Goal: Information Seeking & Learning: Learn about a topic

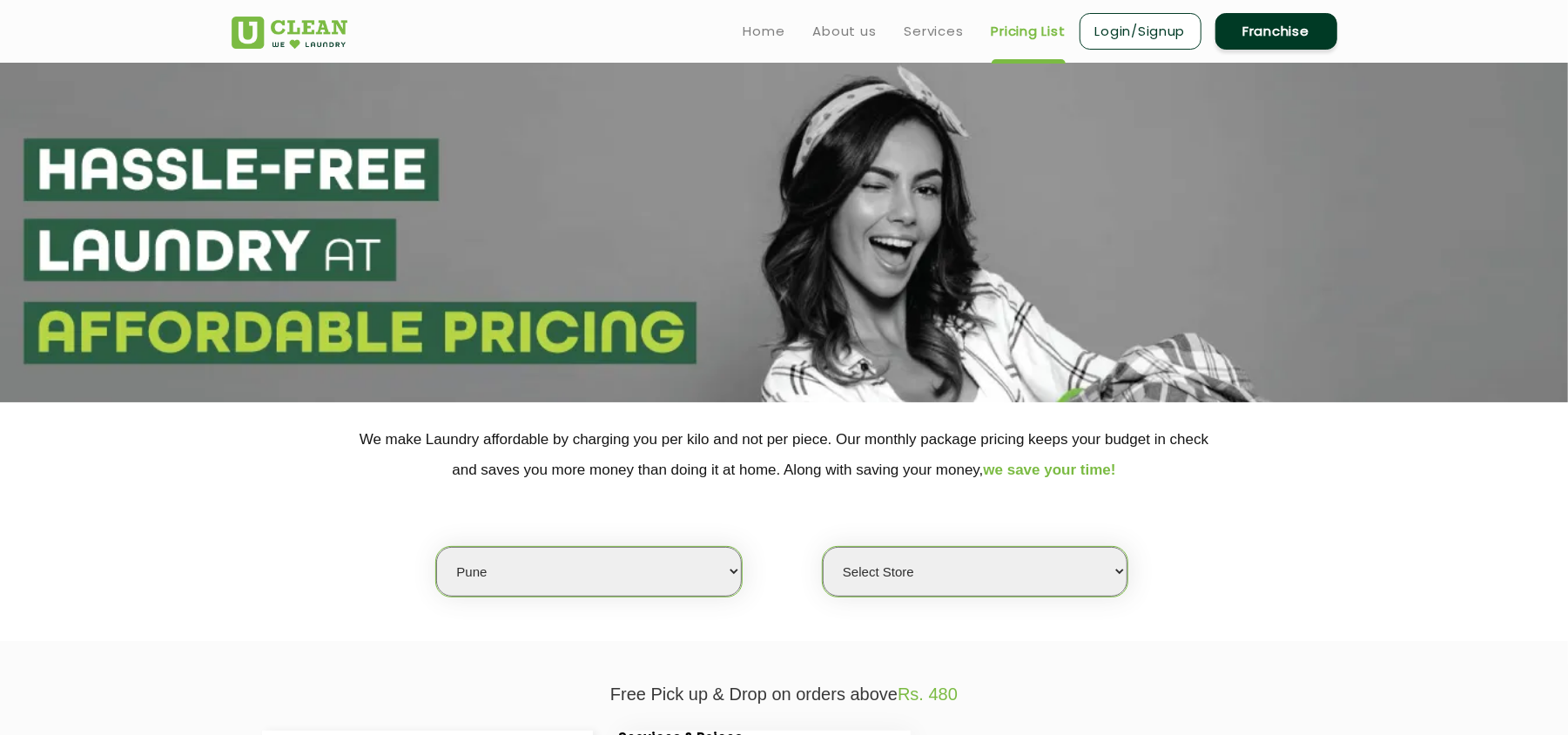
click at [561, 572] on select "Select city [GEOGRAPHIC_DATA] [GEOGRAPHIC_DATA] [GEOGRAPHIC_DATA] [GEOGRAPHIC_D…" at bounding box center [589, 572] width 305 height 50
select select "112"
click at [379, 593] on div "Select city [GEOGRAPHIC_DATA] [GEOGRAPHIC_DATA] [GEOGRAPHIC_DATA] [GEOGRAPHIC_D…" at bounding box center [784, 541] width 1132 height 112
select select "0"
click at [547, 583] on select "Select city [GEOGRAPHIC_DATA] [GEOGRAPHIC_DATA] [GEOGRAPHIC_DATA] [GEOGRAPHIC_D…" at bounding box center [589, 572] width 305 height 50
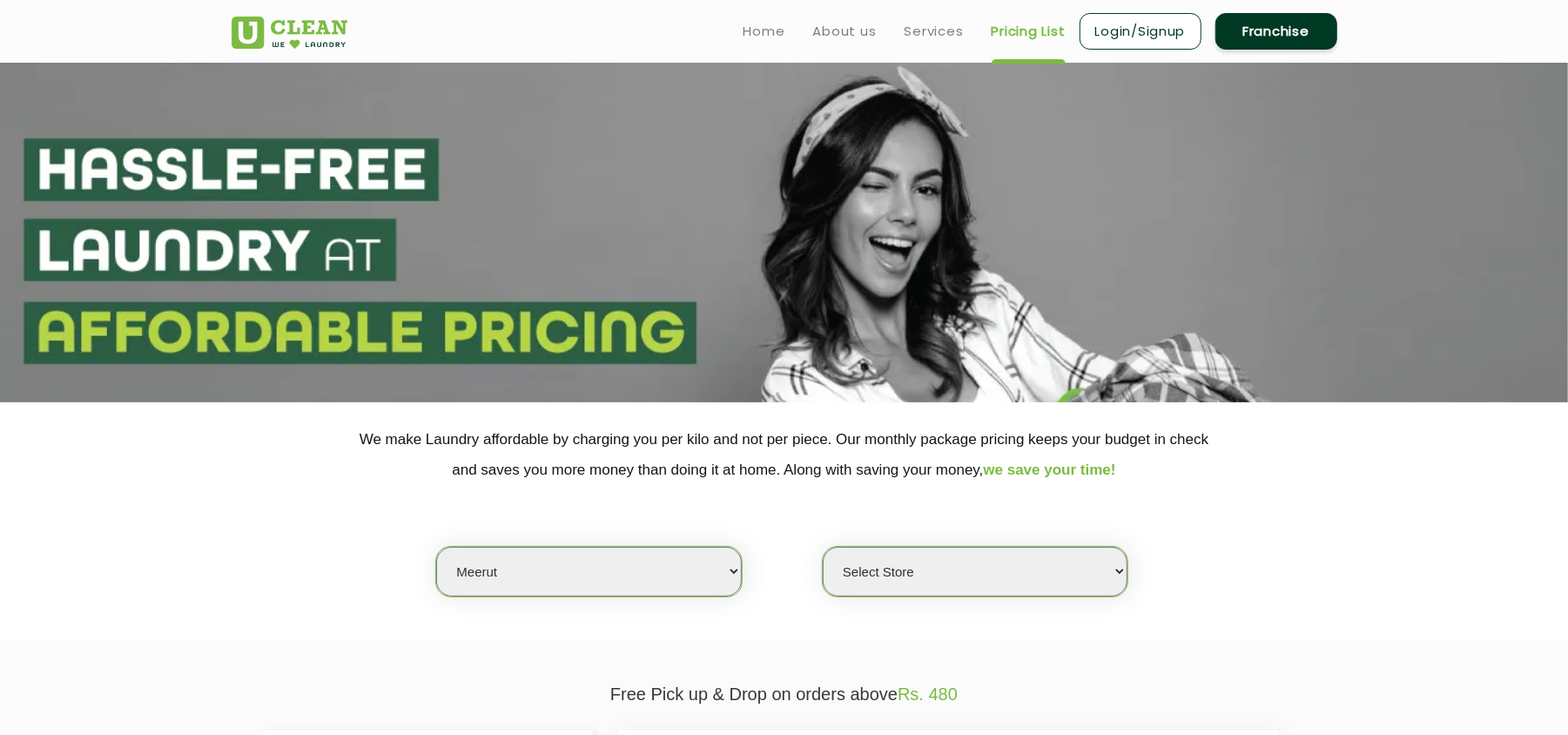
click at [547, 579] on select "Select city [GEOGRAPHIC_DATA] [GEOGRAPHIC_DATA] [GEOGRAPHIC_DATA] [GEOGRAPHIC_D…" at bounding box center [589, 572] width 305 height 50
select select "129"
select select "0"
click at [547, 579] on select "Select city [GEOGRAPHIC_DATA] [GEOGRAPHIC_DATA] [GEOGRAPHIC_DATA] [GEOGRAPHIC_D…" at bounding box center [589, 572] width 305 height 50
click at [582, 576] on select "Select city [GEOGRAPHIC_DATA] [GEOGRAPHIC_DATA] [GEOGRAPHIC_DATA] [GEOGRAPHIC_D…" at bounding box center [589, 572] width 305 height 50
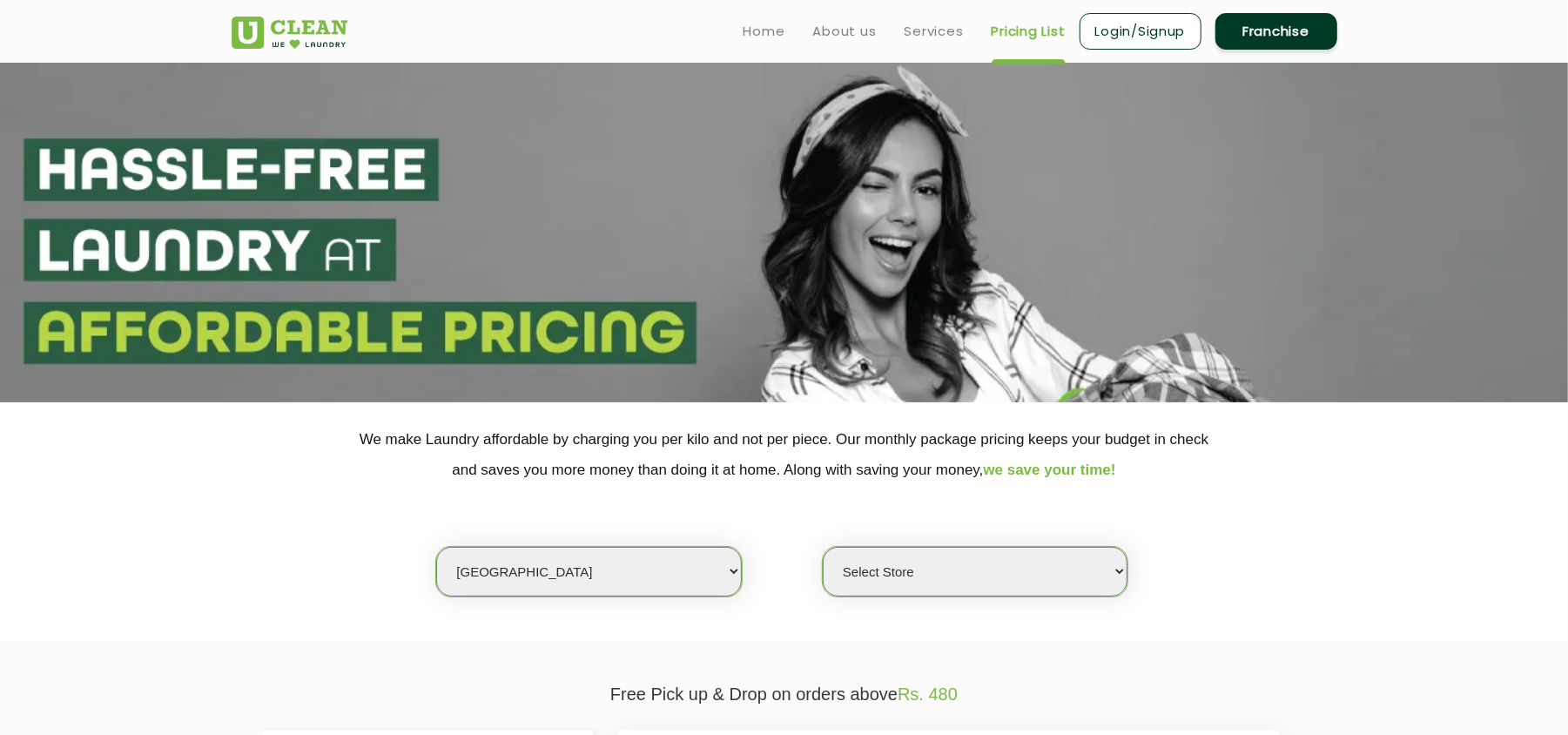
select select "47"
click at [308, 493] on div "Select city [GEOGRAPHIC_DATA] [GEOGRAPHIC_DATA] [GEOGRAPHIC_DATA] [GEOGRAPHIC_D…" at bounding box center [784, 541] width 1132 height 112
select select "0"
click at [514, 561] on select "Select city [GEOGRAPHIC_DATA] [GEOGRAPHIC_DATA] [GEOGRAPHIC_DATA] [GEOGRAPHIC_D…" at bounding box center [589, 572] width 305 height 50
select select "114"
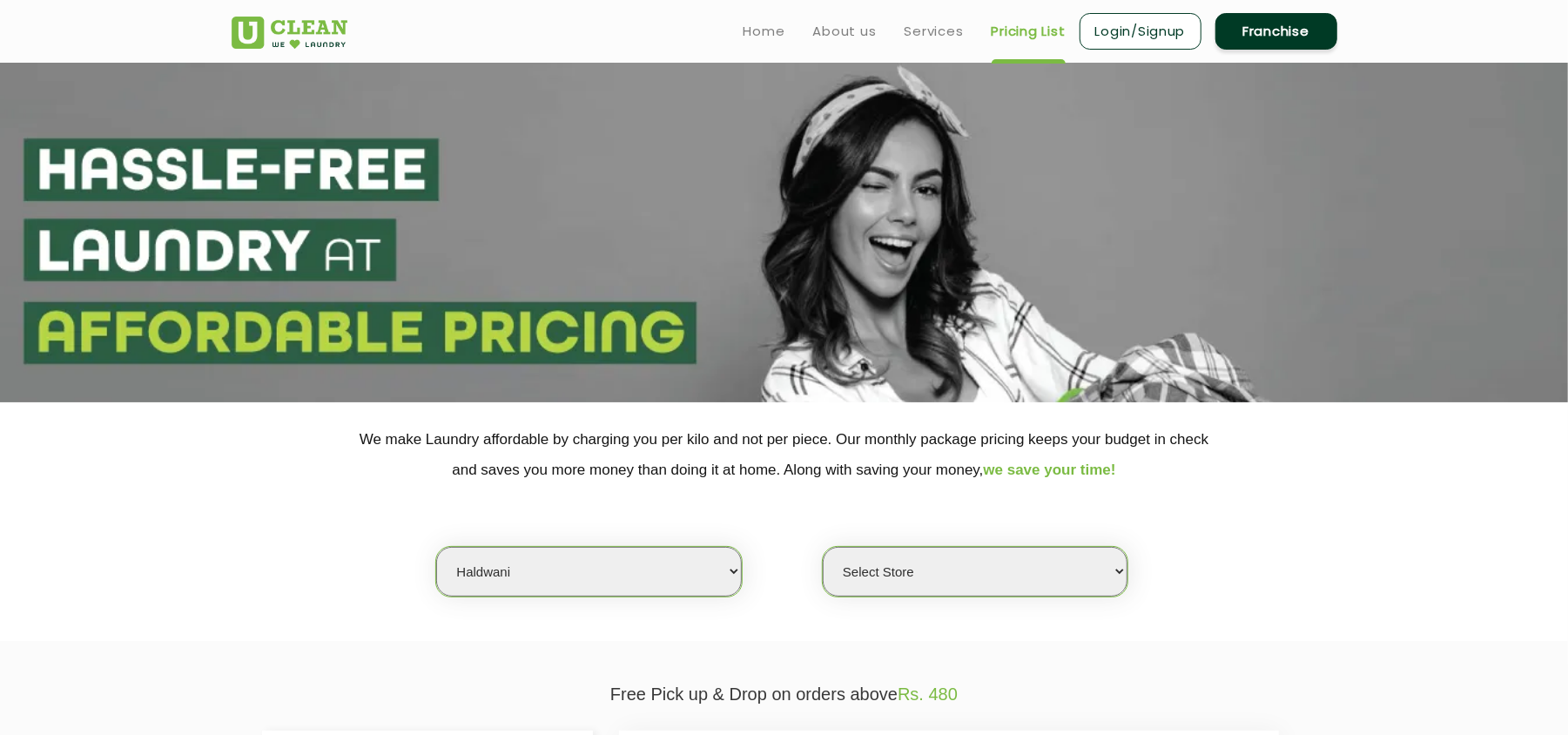
click at [352, 532] on div "Select city [GEOGRAPHIC_DATA] [GEOGRAPHIC_DATA] [GEOGRAPHIC_DATA] [GEOGRAPHIC_D…" at bounding box center [784, 541] width 1132 height 112
select select "0"
click at [552, 577] on select "Select city [GEOGRAPHIC_DATA] [GEOGRAPHIC_DATA] [GEOGRAPHIC_DATA] [GEOGRAPHIC_D…" at bounding box center [589, 572] width 305 height 50
click at [537, 584] on select "Select city [GEOGRAPHIC_DATA] [GEOGRAPHIC_DATA] [GEOGRAPHIC_DATA] [GEOGRAPHIC_D…" at bounding box center [589, 572] width 305 height 50
select select "109"
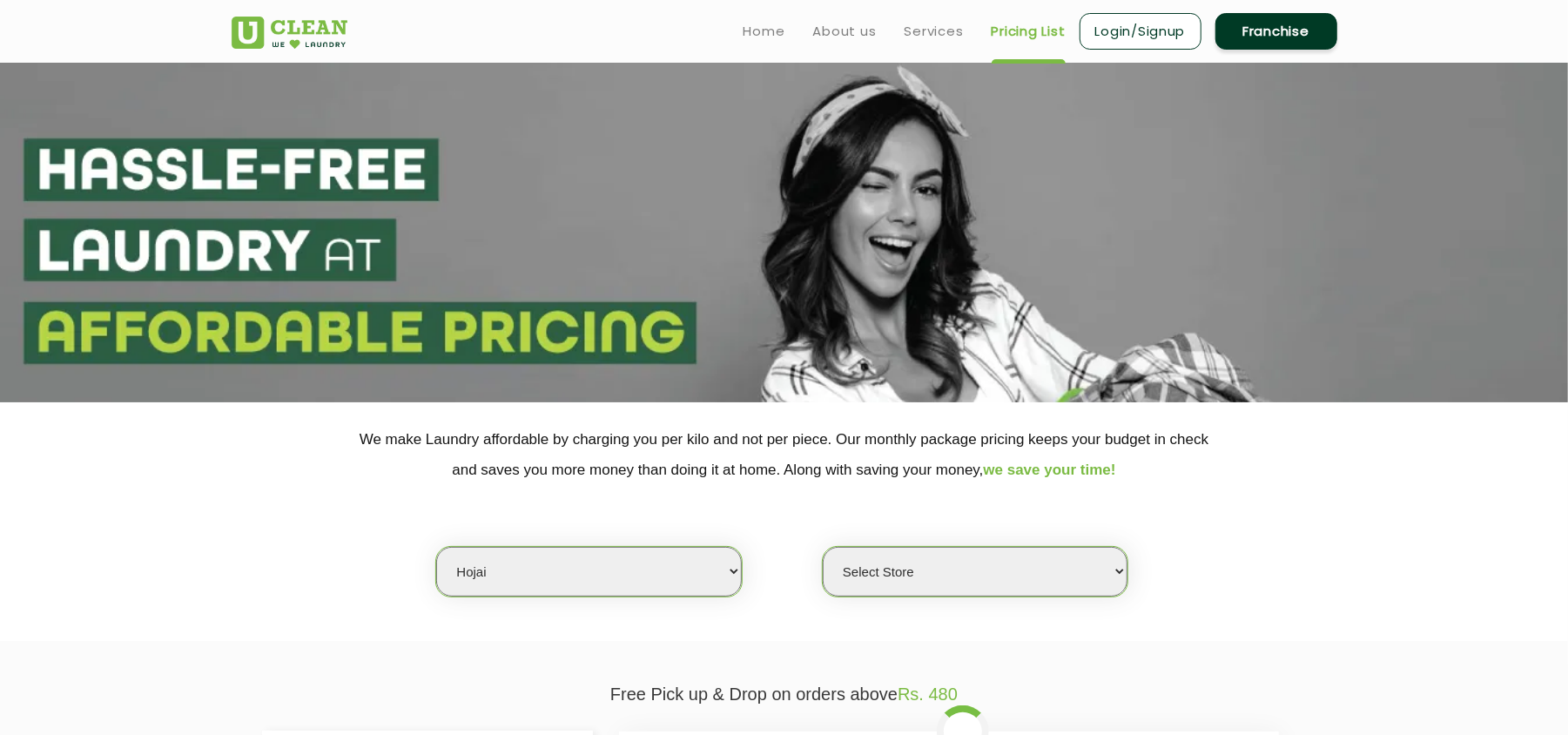
click at [277, 540] on div "Select city [GEOGRAPHIC_DATA] [GEOGRAPHIC_DATA] [GEOGRAPHIC_DATA] [GEOGRAPHIC_D…" at bounding box center [784, 541] width 1132 height 112
select select "0"
click at [585, 577] on select "Select city [GEOGRAPHIC_DATA] [GEOGRAPHIC_DATA] [GEOGRAPHIC_DATA] [GEOGRAPHIC_D…" at bounding box center [589, 572] width 305 height 50
select select "15"
click at [437, 547] on select "Select city [GEOGRAPHIC_DATA] [GEOGRAPHIC_DATA] [GEOGRAPHIC_DATA] [GEOGRAPHIC_D…" at bounding box center [589, 572] width 305 height 50
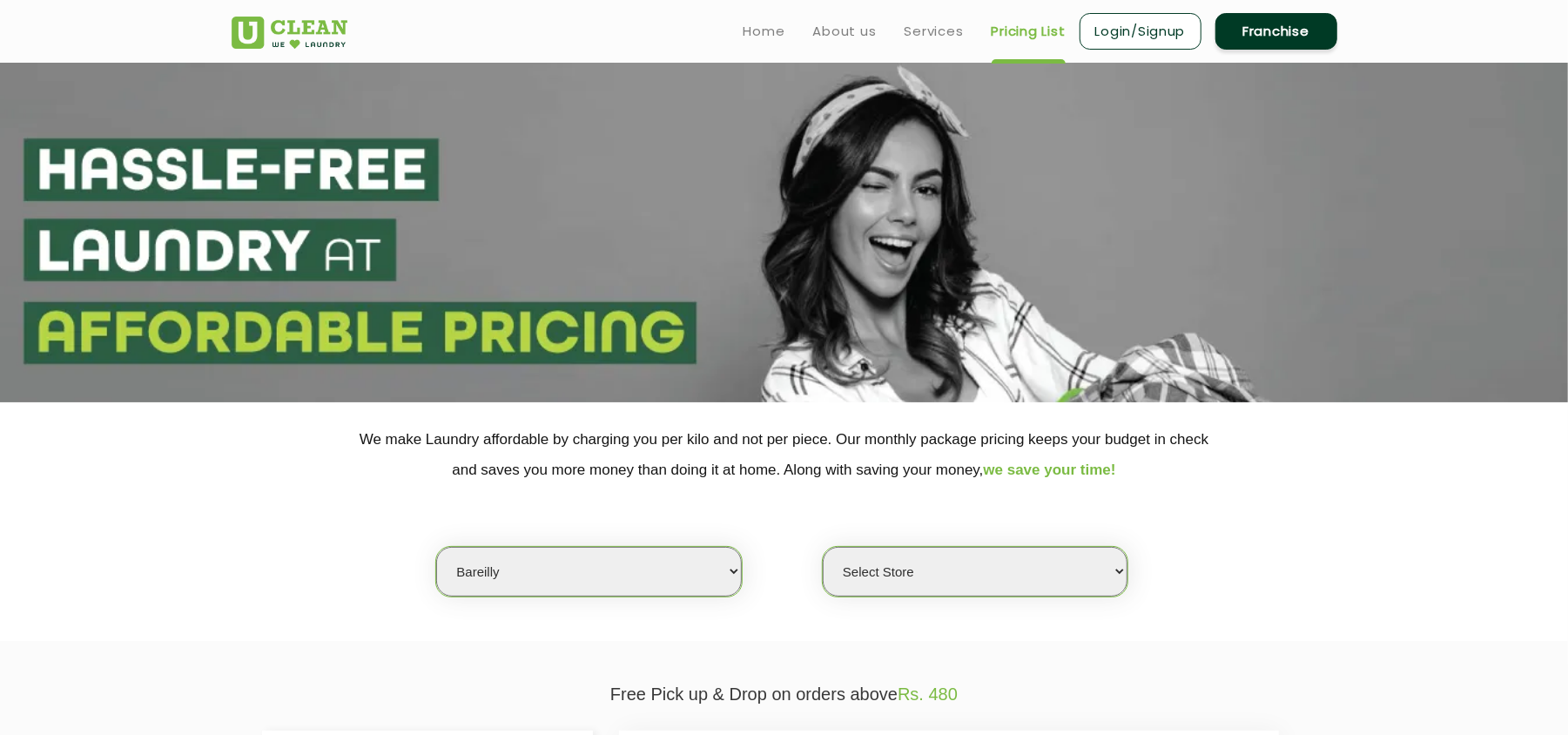
click at [890, 576] on select "Select Store [GEOGRAPHIC_DATA]" at bounding box center [975, 572] width 305 height 50
select select "32"
click at [823, 547] on select "Select Store [GEOGRAPHIC_DATA]" at bounding box center [975, 572] width 305 height 50
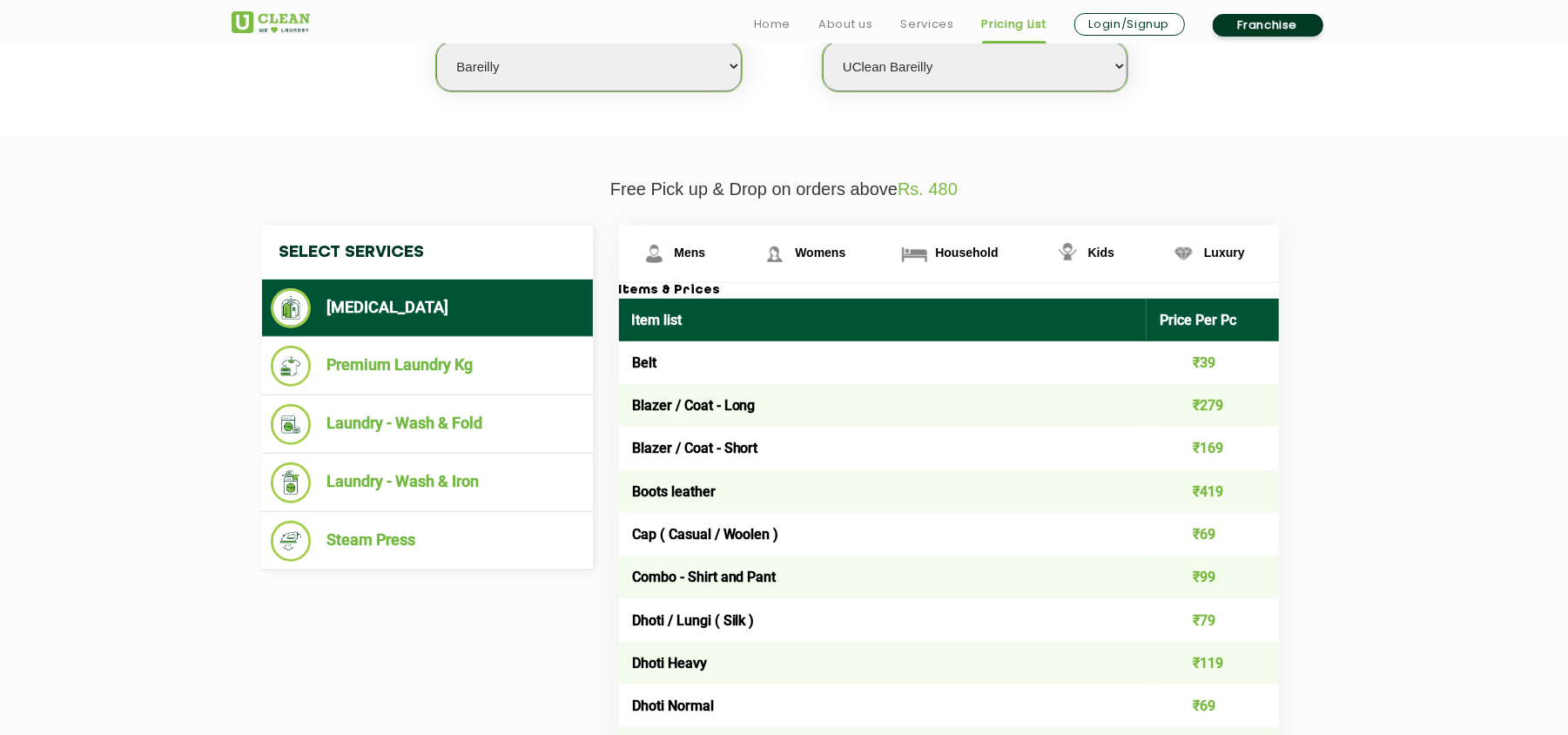
scroll to position [506, 0]
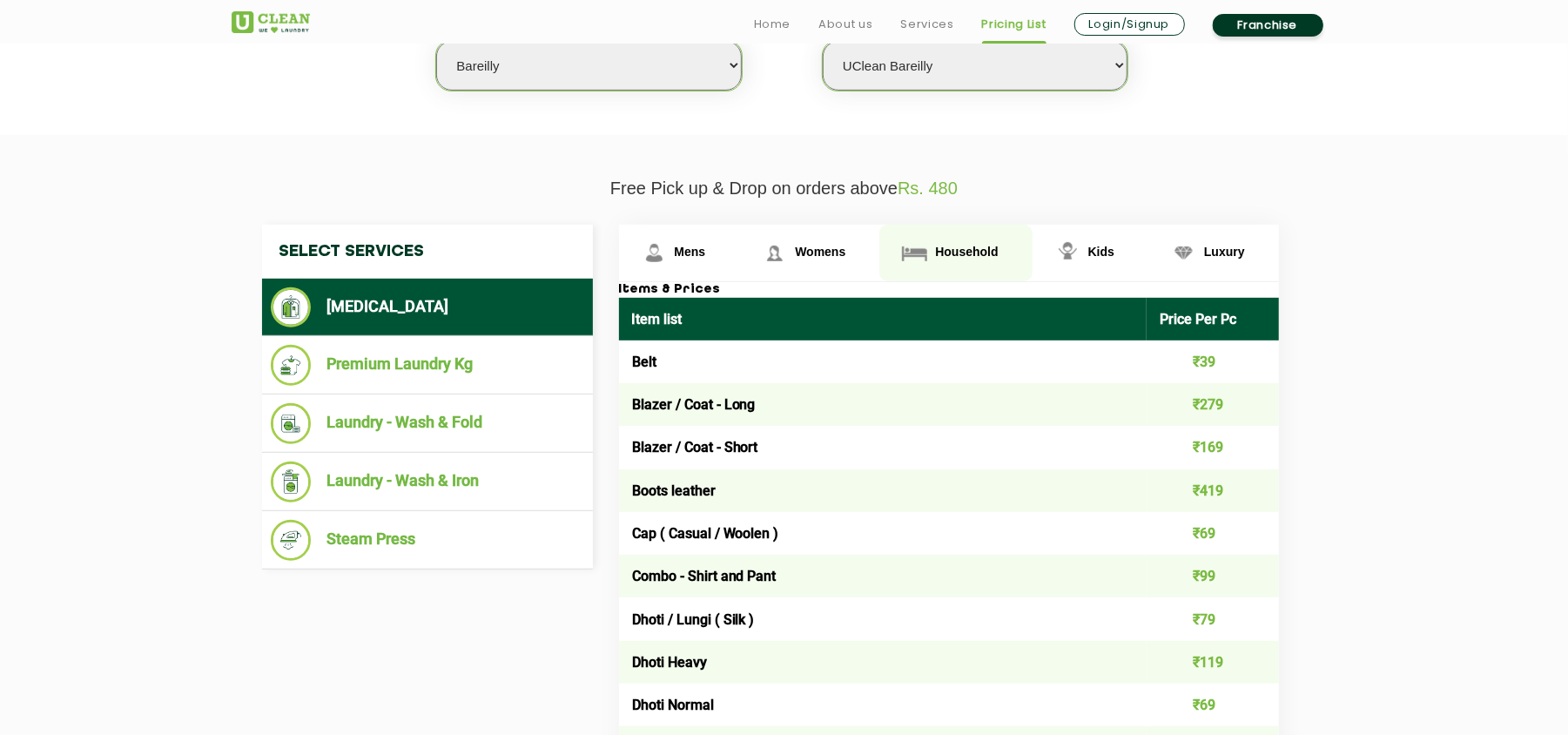
click at [973, 245] on span "Household" at bounding box center [966, 252] width 63 height 14
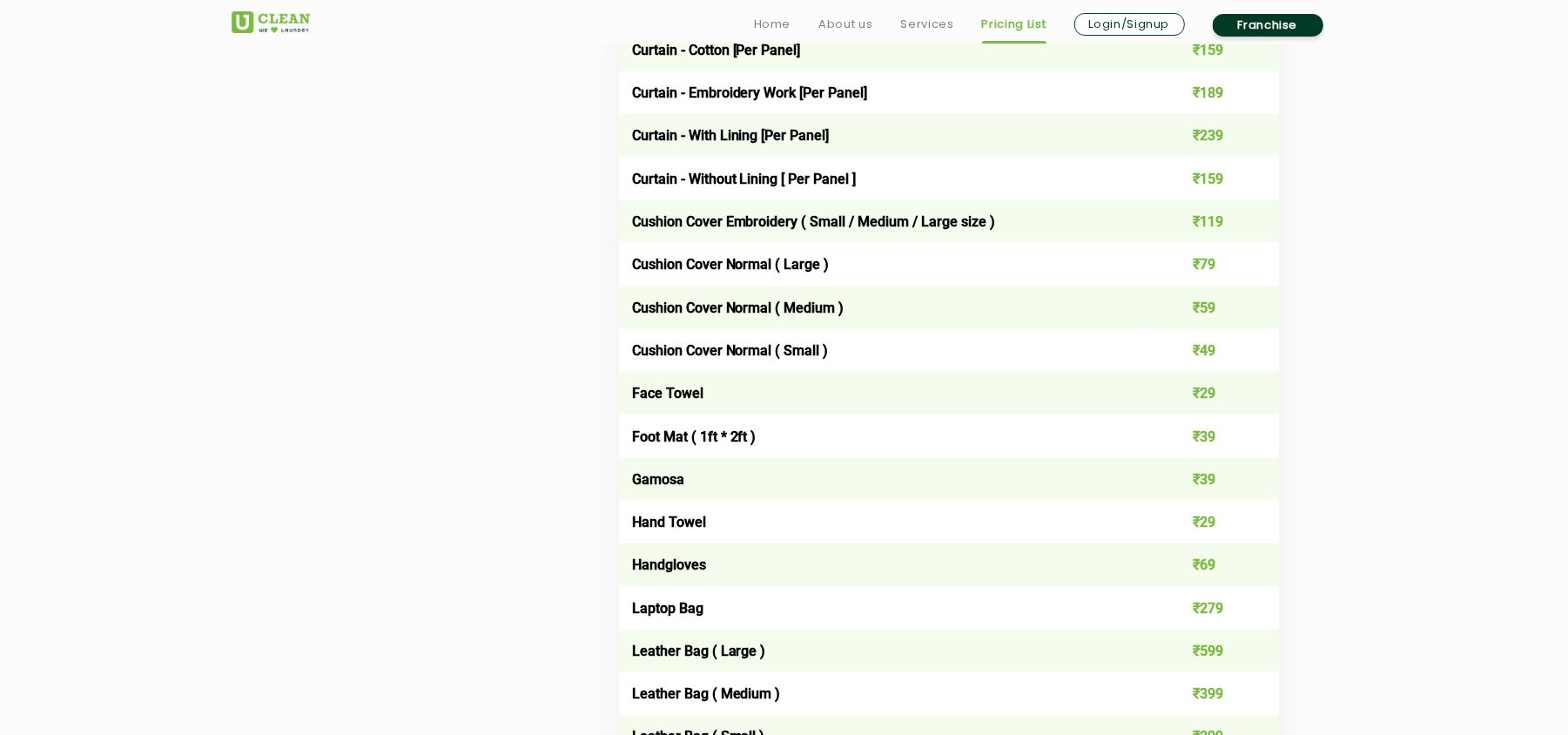
scroll to position [1635, 0]
click at [767, 462] on td "Gamosa" at bounding box center [883, 479] width 529 height 42
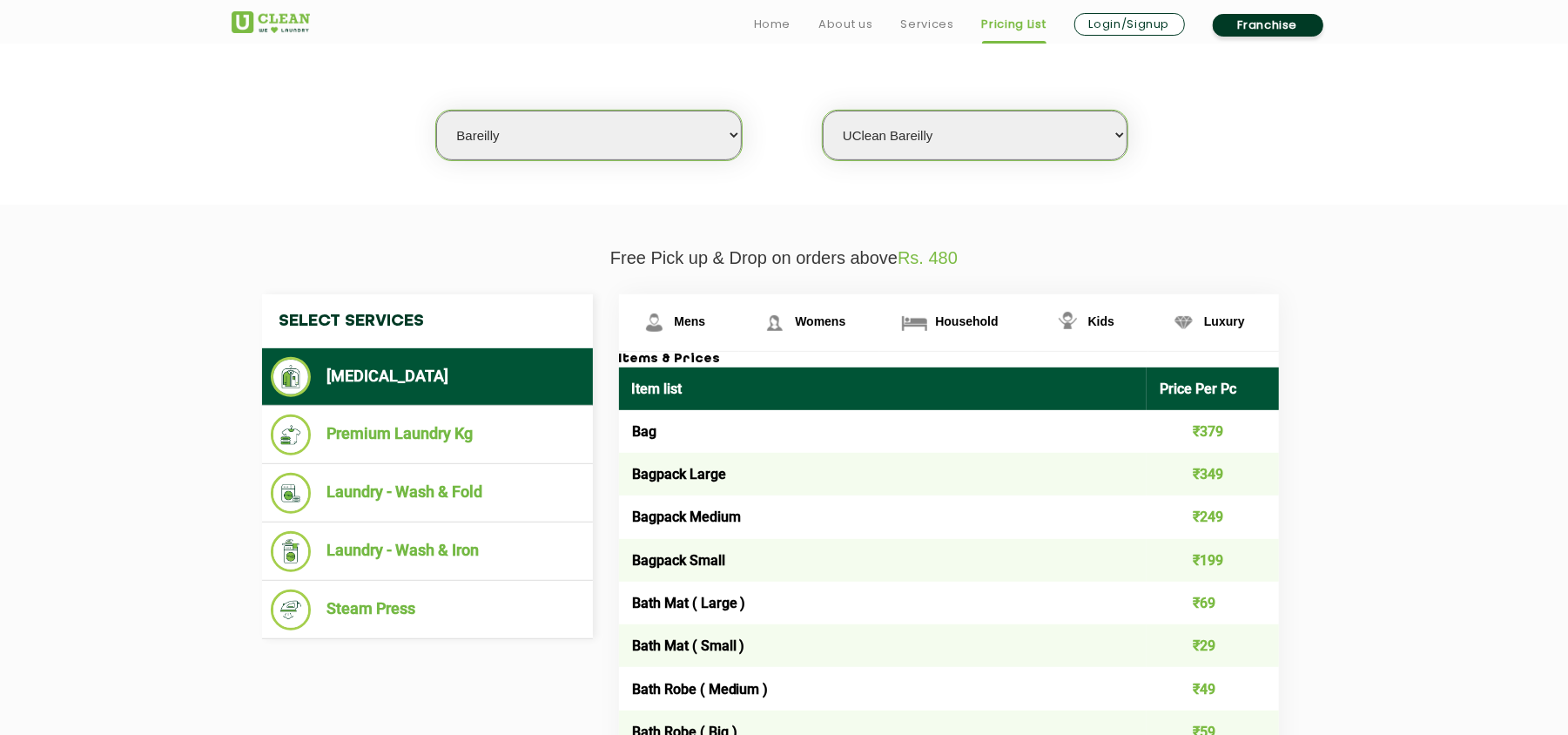
scroll to position [442, 0]
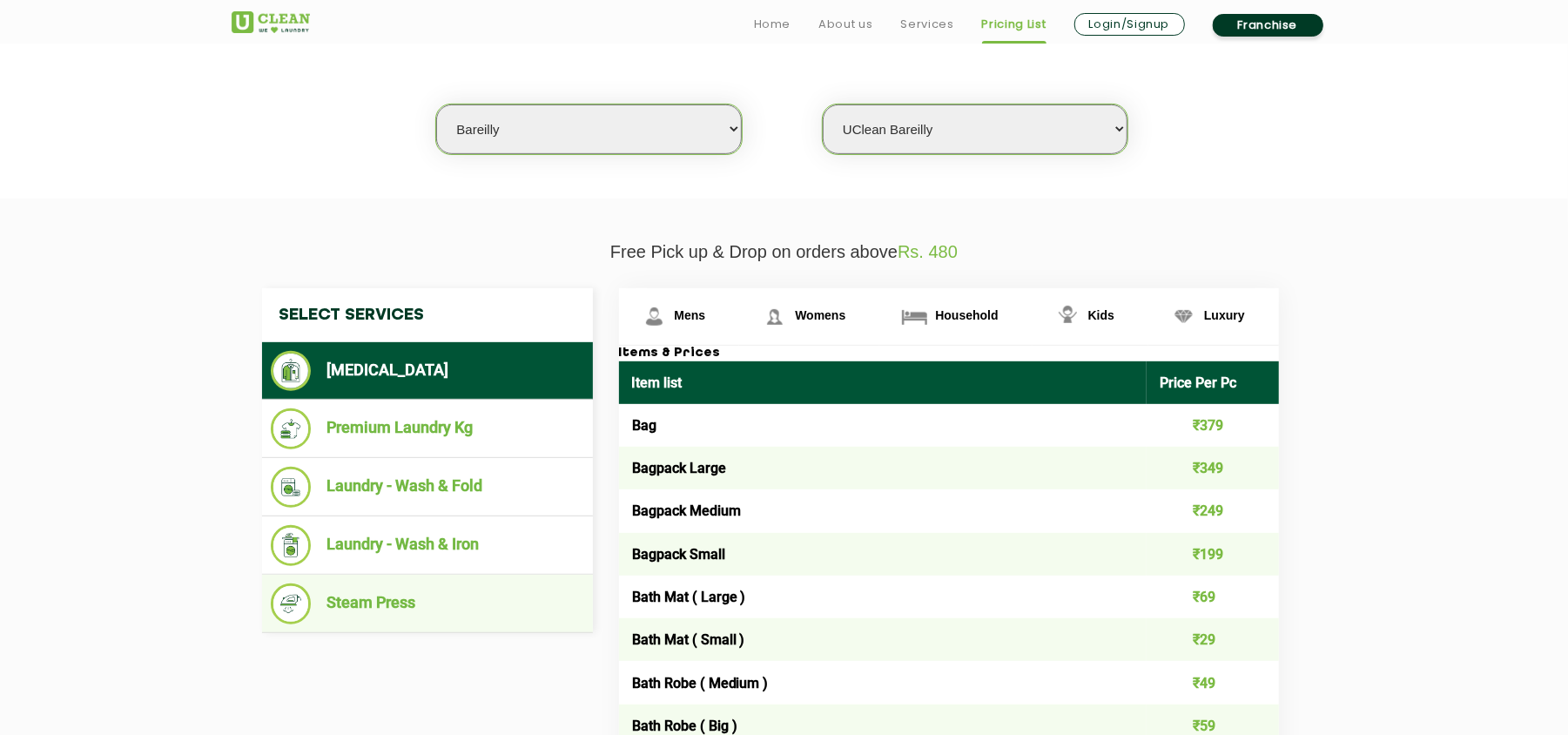
click at [375, 620] on li "Steam Press" at bounding box center [427, 604] width 314 height 41
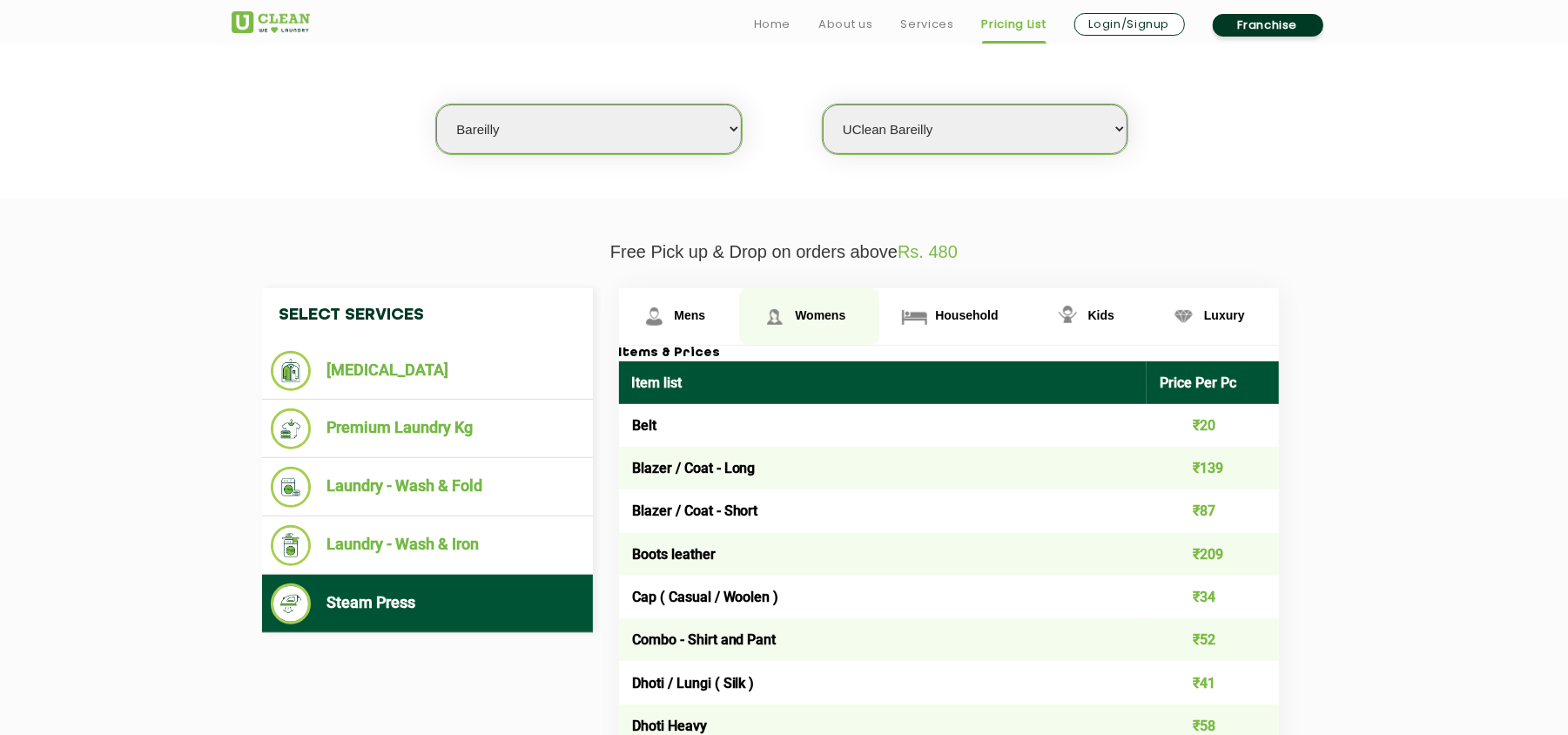
click at [817, 309] on span "Womens" at bounding box center [819, 316] width 50 height 14
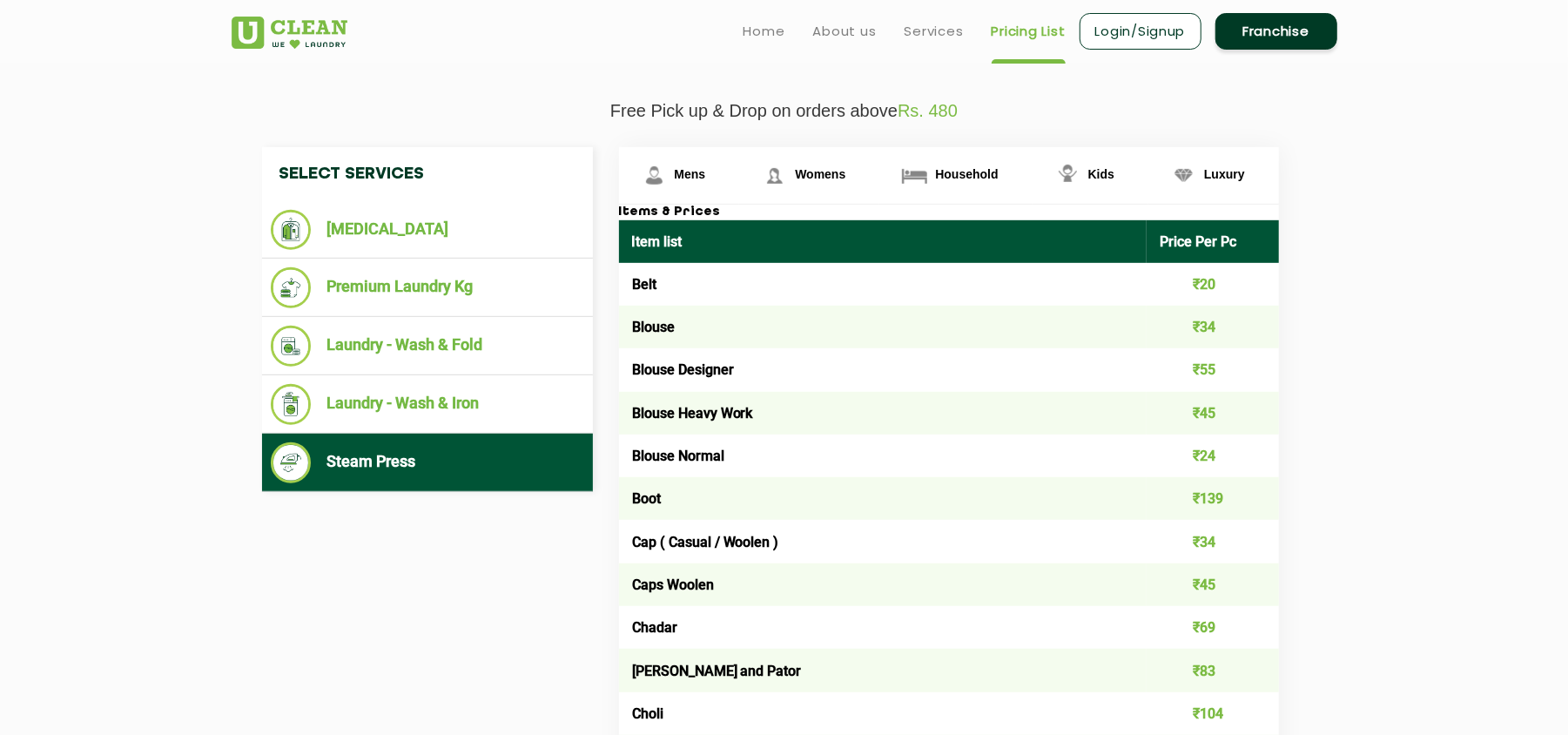
scroll to position [578, 0]
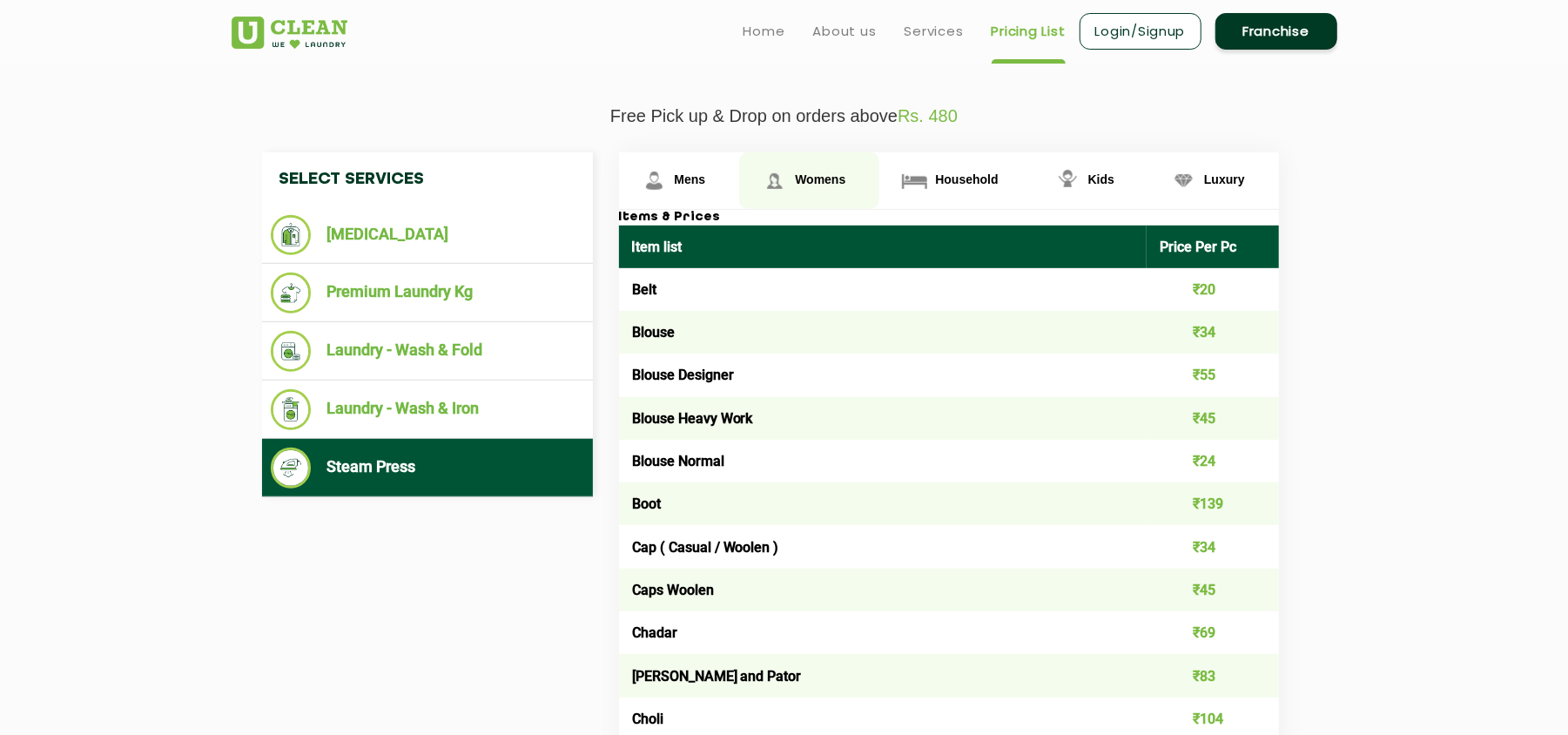
click at [805, 181] on span "Womens" at bounding box center [819, 180] width 50 height 14
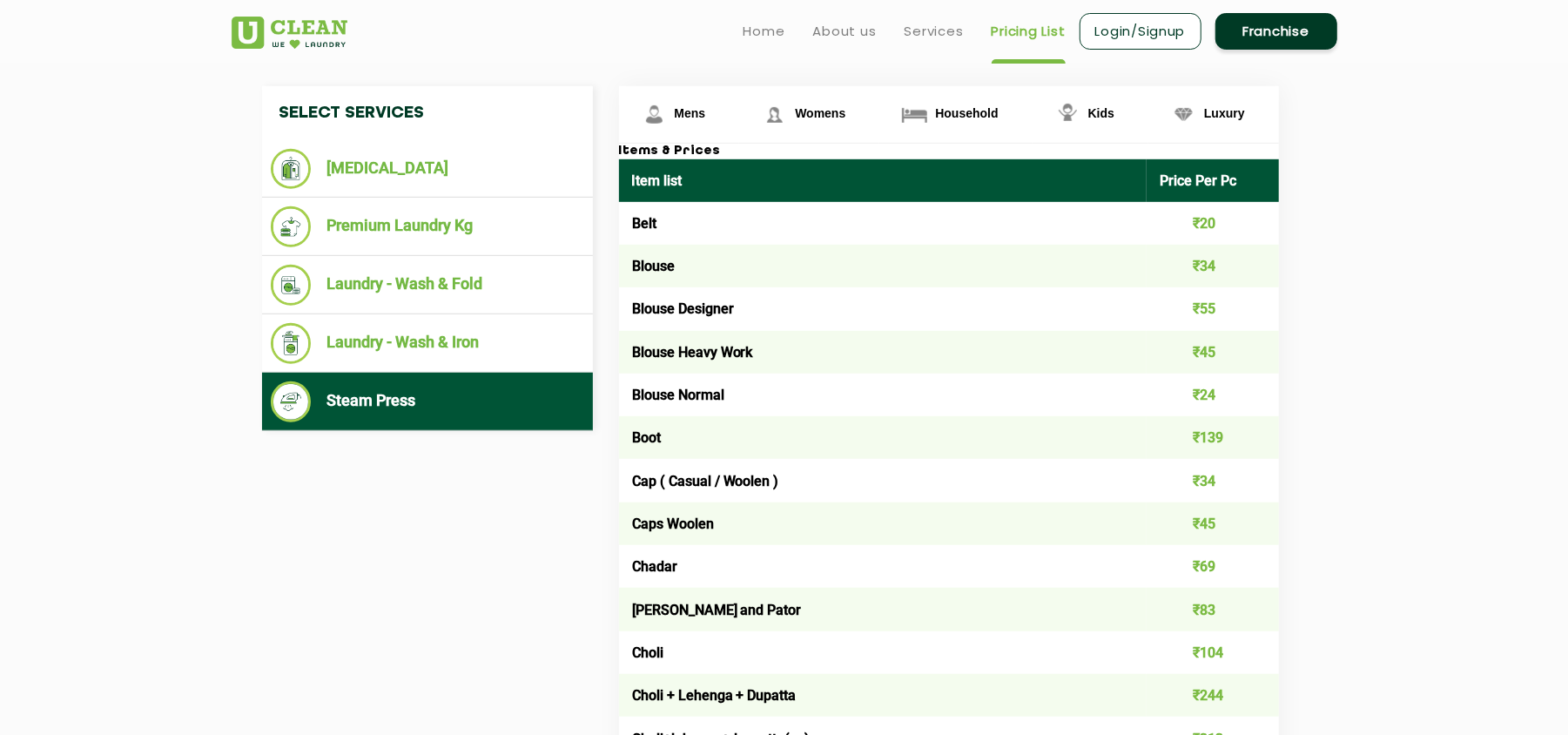
scroll to position [465, 0]
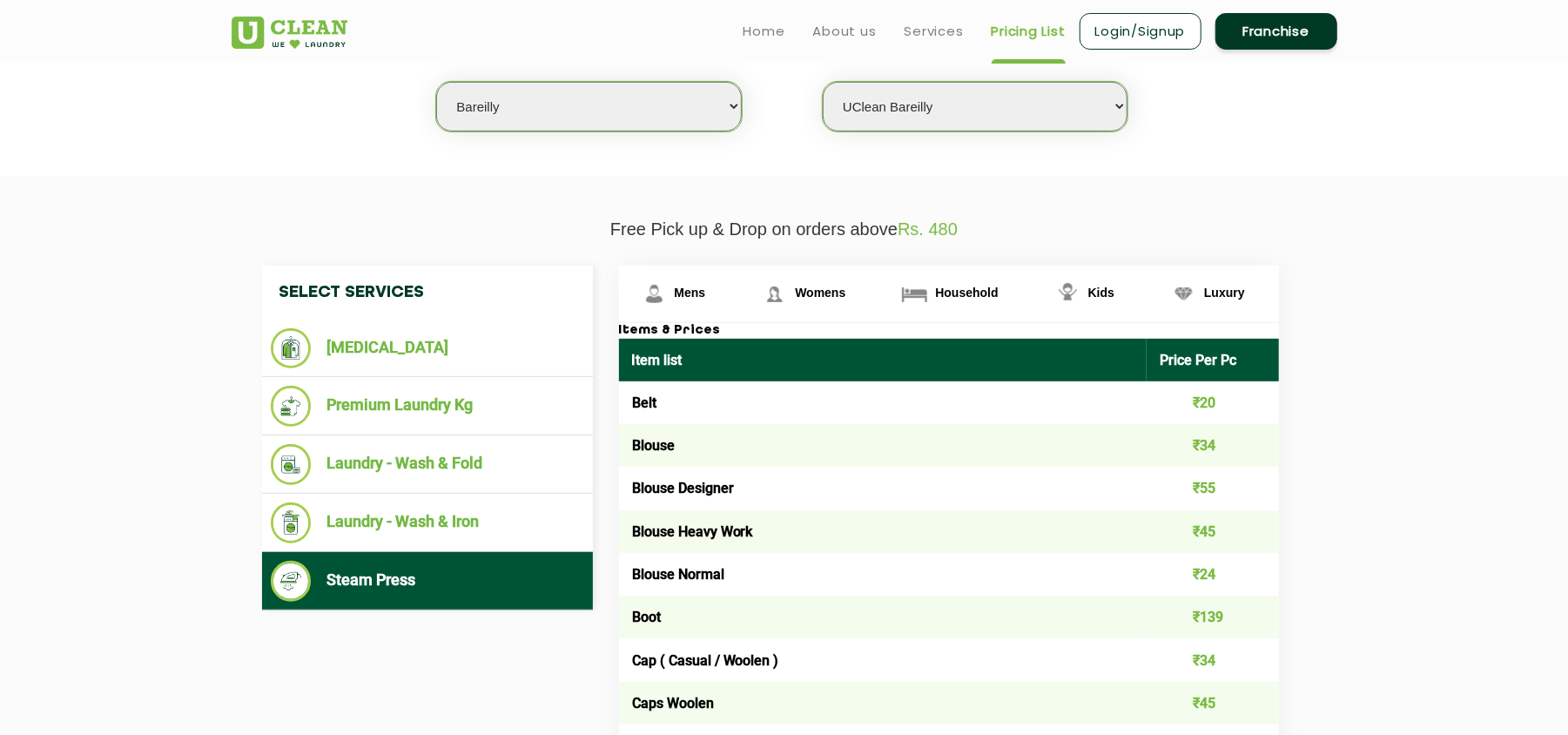
click at [522, 95] on select "Select city [GEOGRAPHIC_DATA] [GEOGRAPHIC_DATA] [GEOGRAPHIC_DATA] [GEOGRAPHIC_D…" at bounding box center [589, 107] width 305 height 50
select select "116"
click at [928, 443] on td "Blouse" at bounding box center [883, 447] width 529 height 42
select select "0"
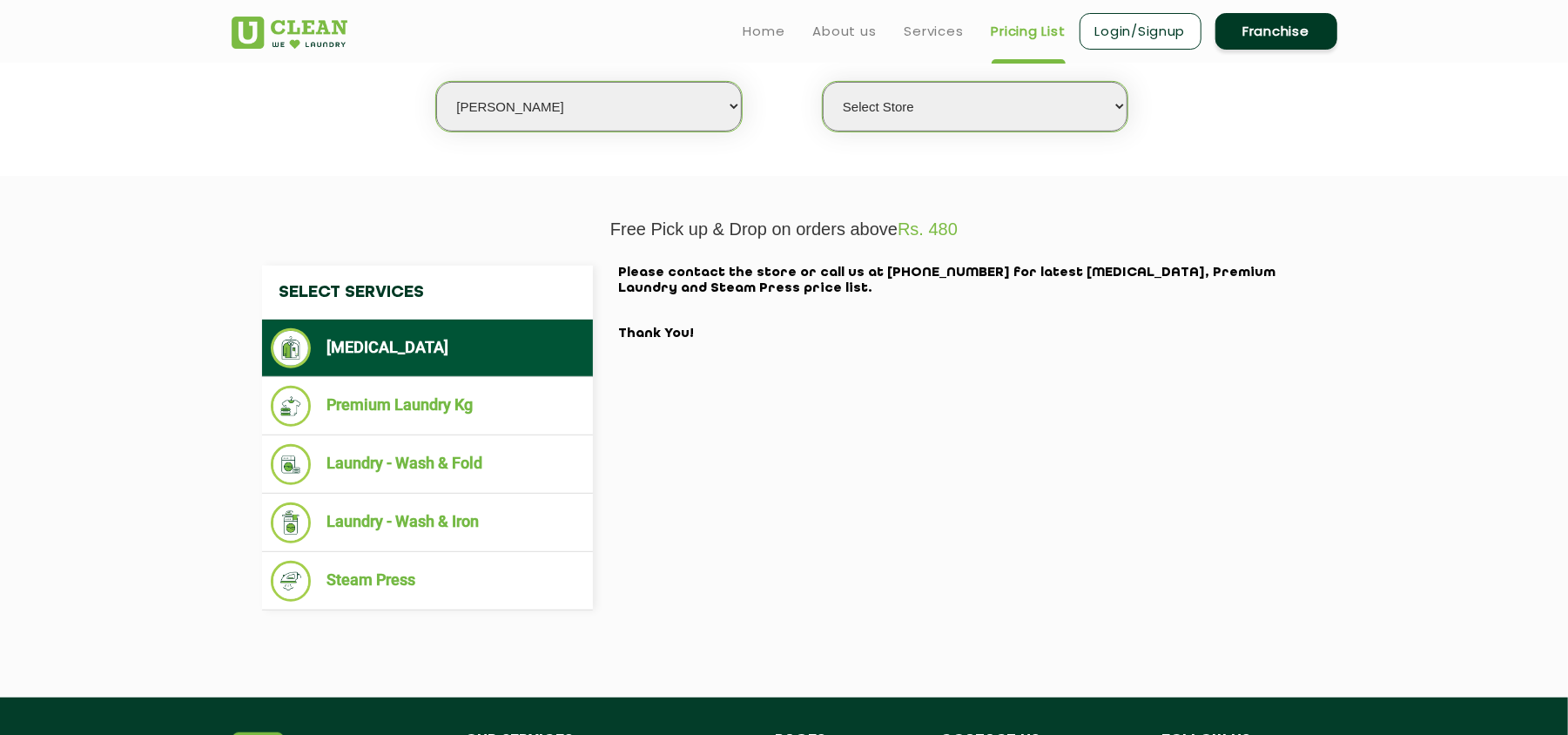
click at [564, 97] on select "Select city [GEOGRAPHIC_DATA] [GEOGRAPHIC_DATA] [GEOGRAPHIC_DATA] [GEOGRAPHIC_D…" at bounding box center [589, 107] width 305 height 50
select select "203"
click at [373, 230] on p "Free Pick up & Drop on orders above Rs. 480" at bounding box center [784, 229] width 1106 height 20
select select
click at [513, 104] on select "Select city [GEOGRAPHIC_DATA] [GEOGRAPHIC_DATA] [GEOGRAPHIC_DATA] [GEOGRAPHIC_D…" at bounding box center [589, 107] width 305 height 50
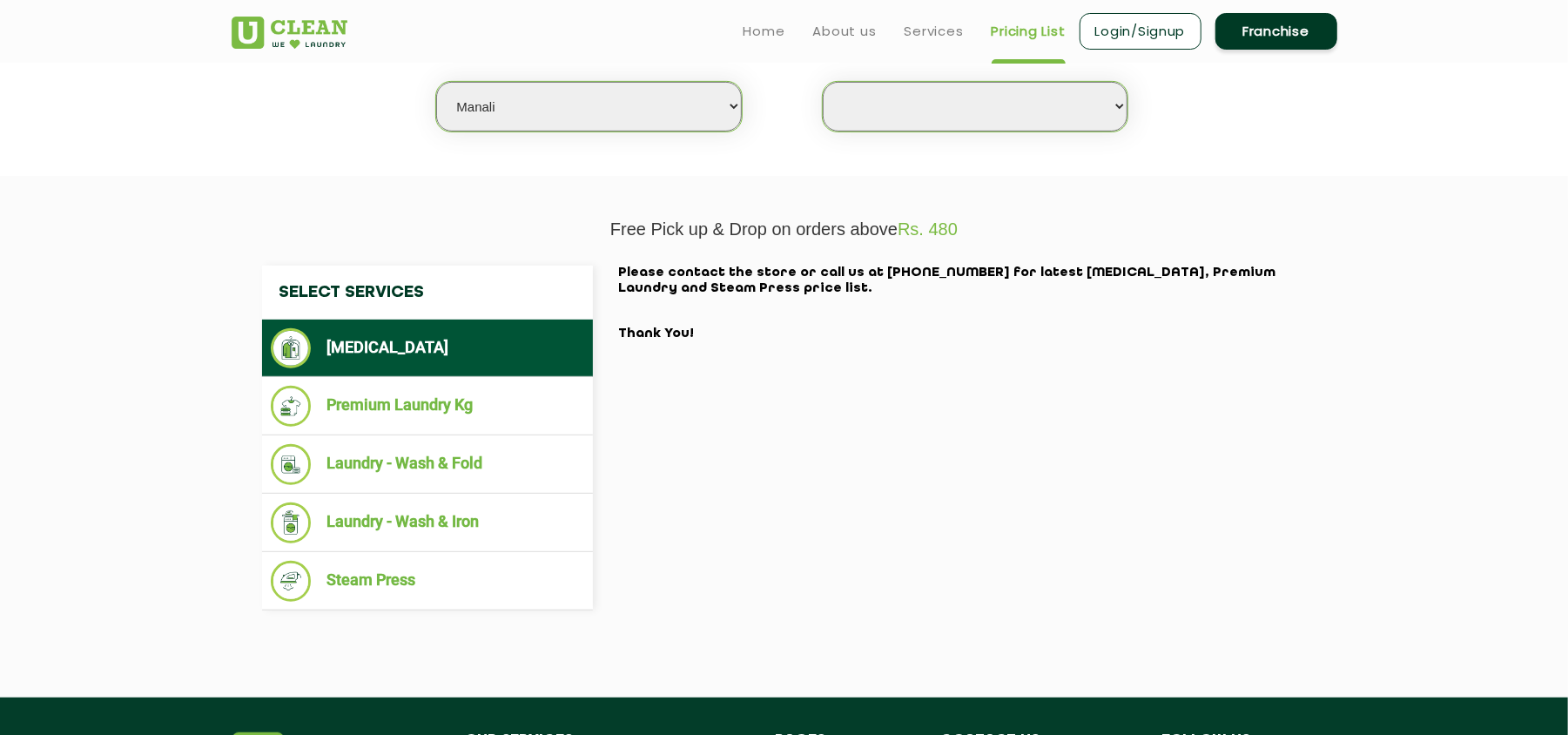
select select "5"
click at [437, 82] on select "Select city [GEOGRAPHIC_DATA] [GEOGRAPHIC_DATA] [GEOGRAPHIC_DATA] [GEOGRAPHIC_D…" at bounding box center [589, 107] width 305 height 50
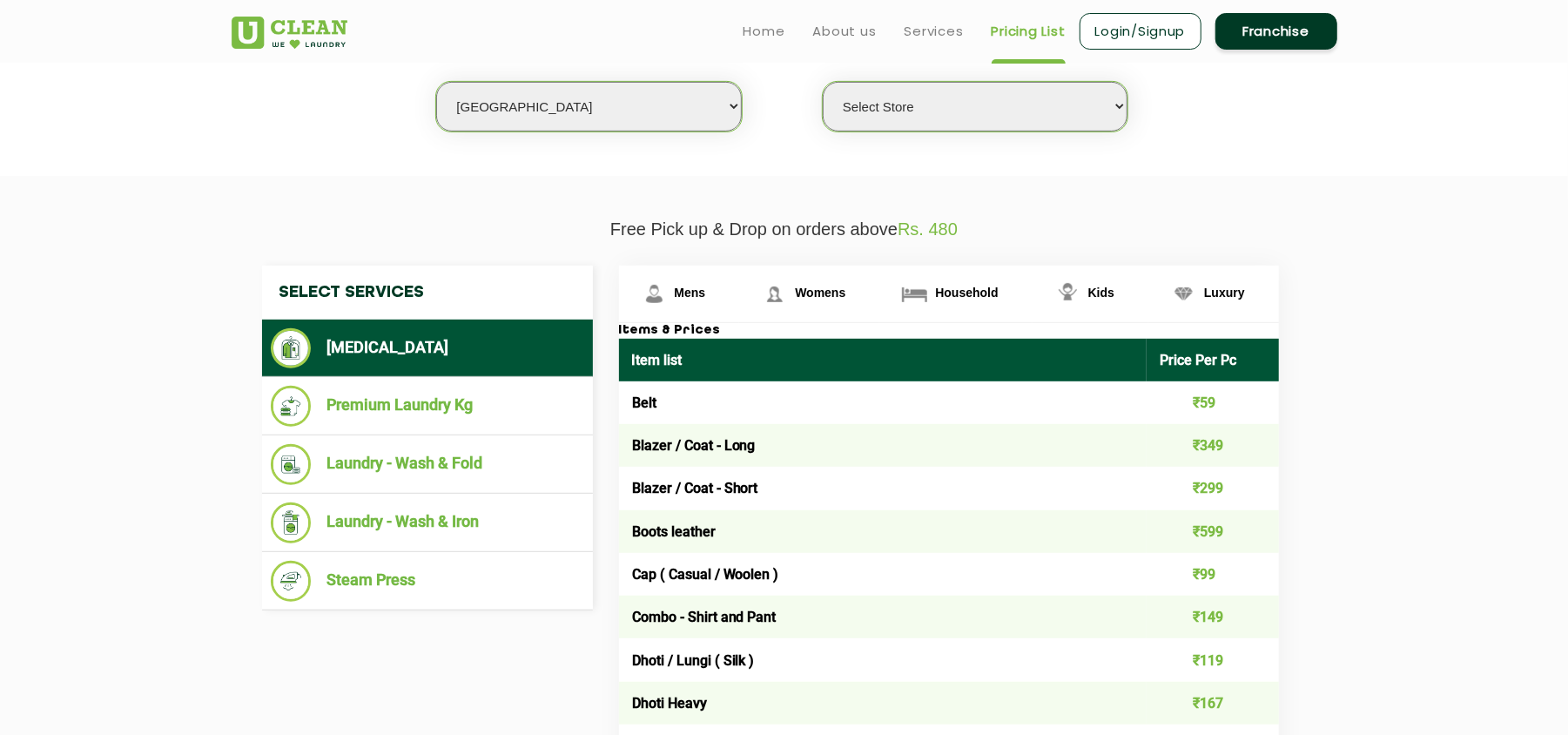
click at [903, 120] on select "Select Store UClean Narsingi UClean Nizampet UClean Sangareddy UClean Gachibowl…" at bounding box center [975, 107] width 305 height 50
select select "383"
click at [823, 82] on select "Select Store UClean Narsingi UClean Nizampet UClean Sangareddy UClean Gachibowl…" at bounding box center [975, 107] width 305 height 50
click at [395, 464] on li "Laundry - Wash & Fold" at bounding box center [427, 464] width 314 height 41
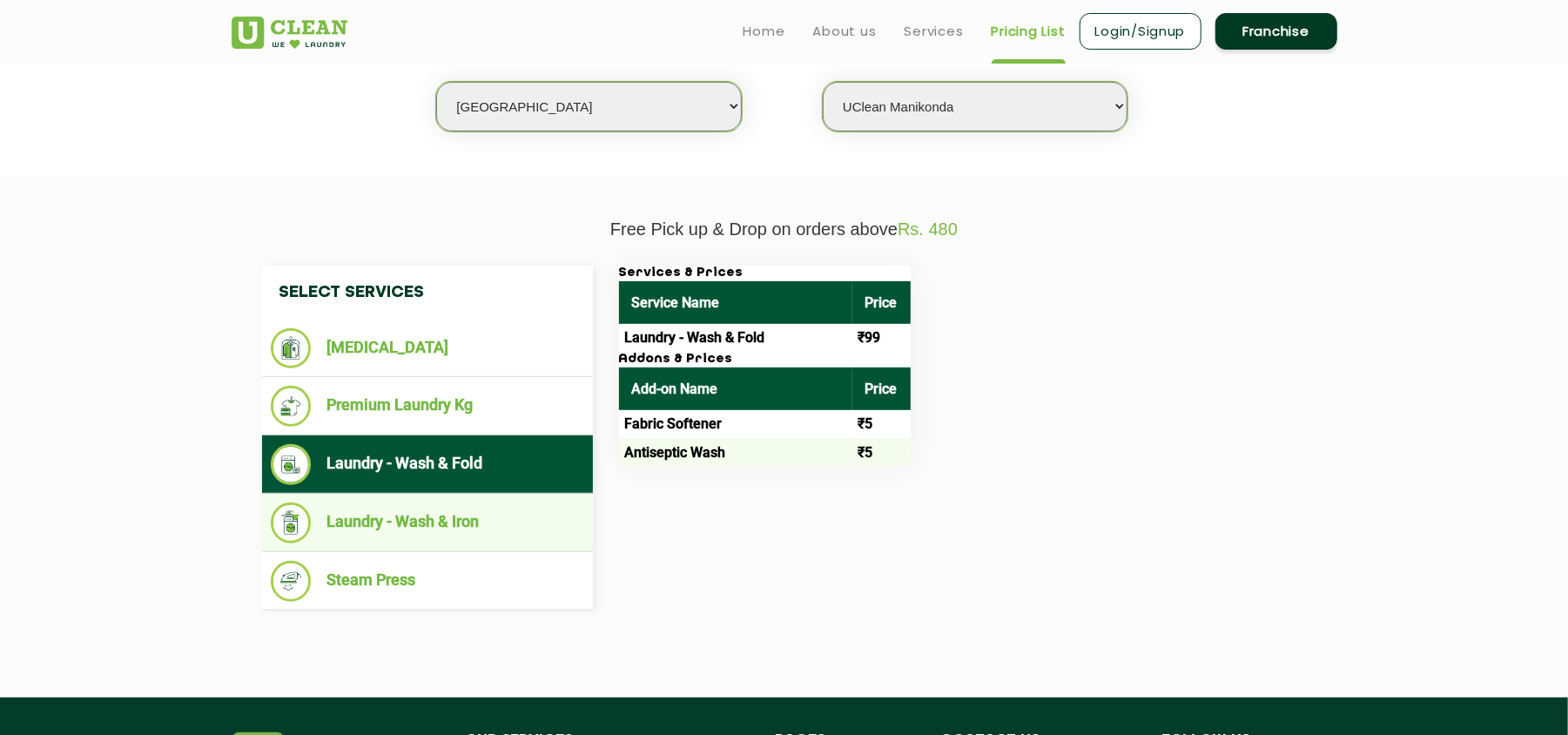
click at [439, 516] on li "Laundry - Wash & Iron" at bounding box center [427, 523] width 314 height 41
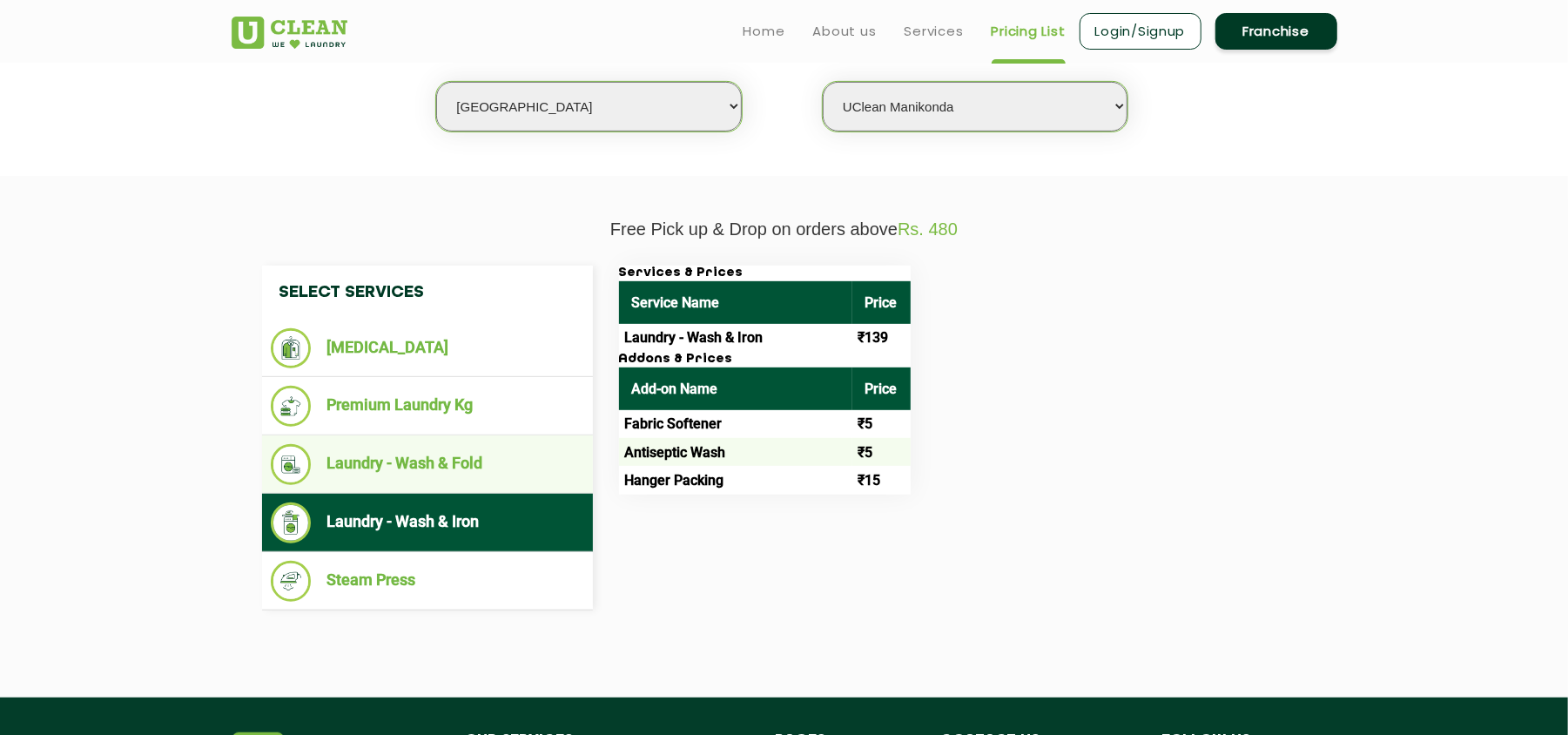
click at [471, 455] on li "Laundry - Wash & Fold" at bounding box center [427, 464] width 314 height 41
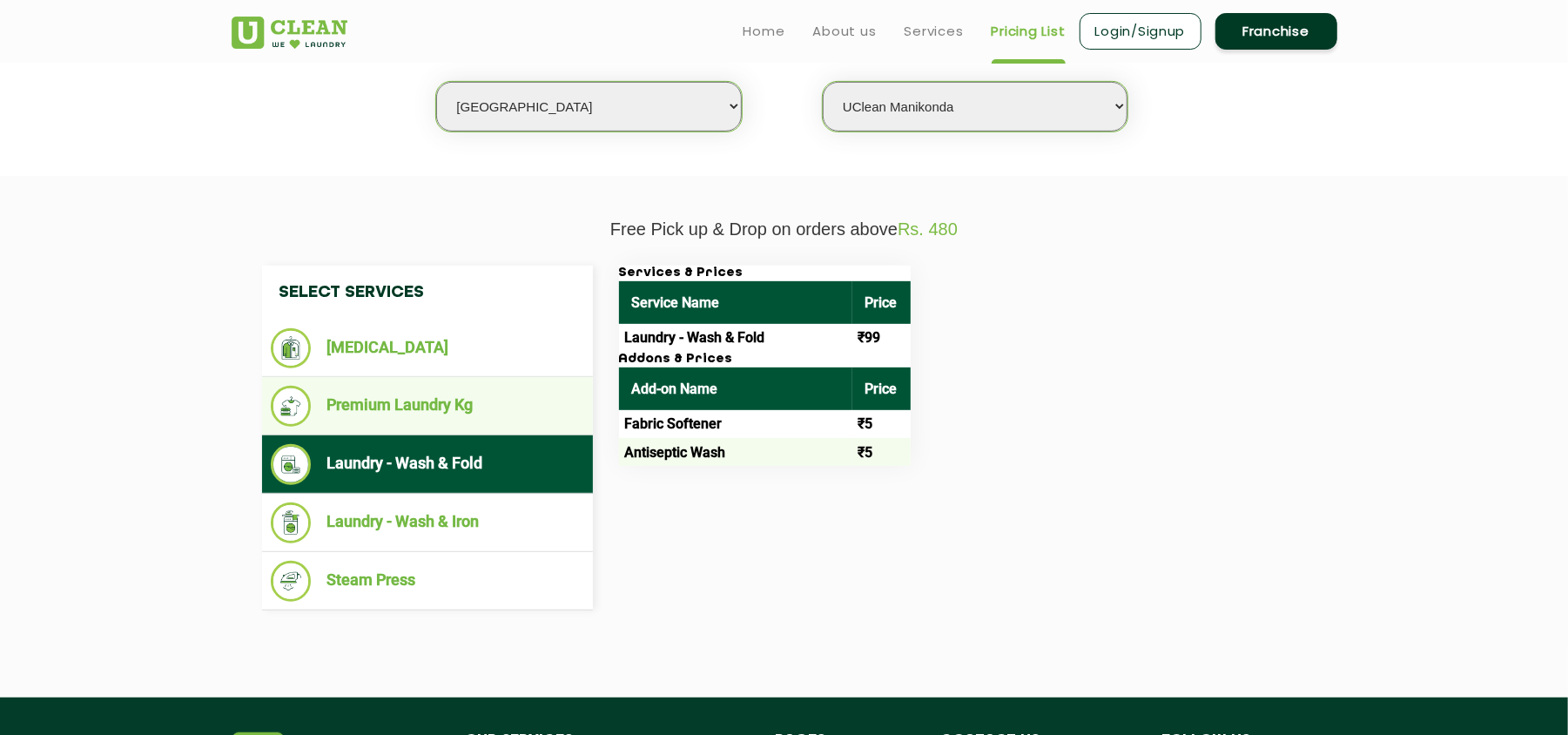
click at [471, 399] on li "Premium Laundry Kg" at bounding box center [427, 406] width 314 height 41
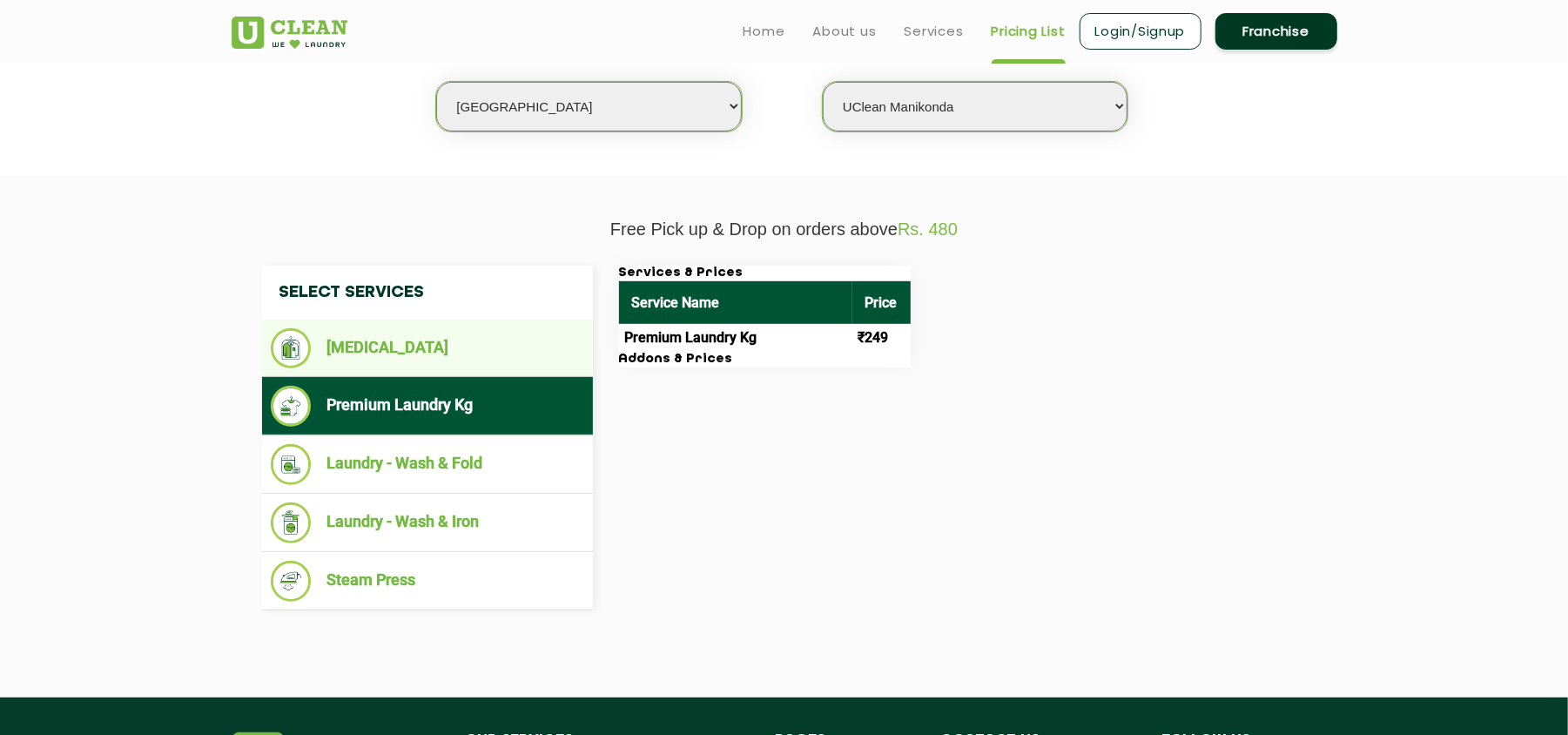
click at [453, 348] on li "[MEDICAL_DATA]" at bounding box center [427, 348] width 314 height 40
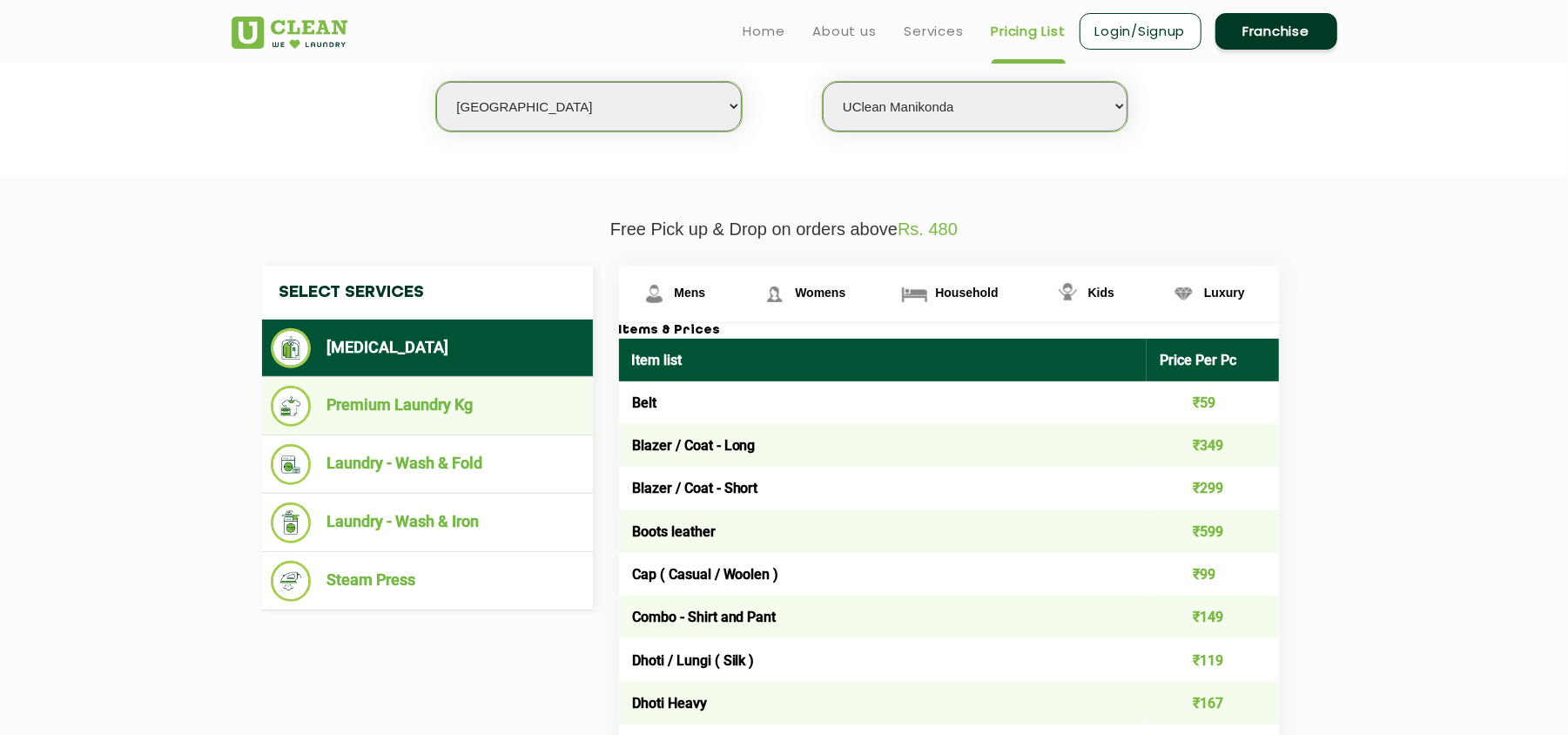
click at [458, 415] on li "Premium Laundry Kg" at bounding box center [427, 406] width 314 height 41
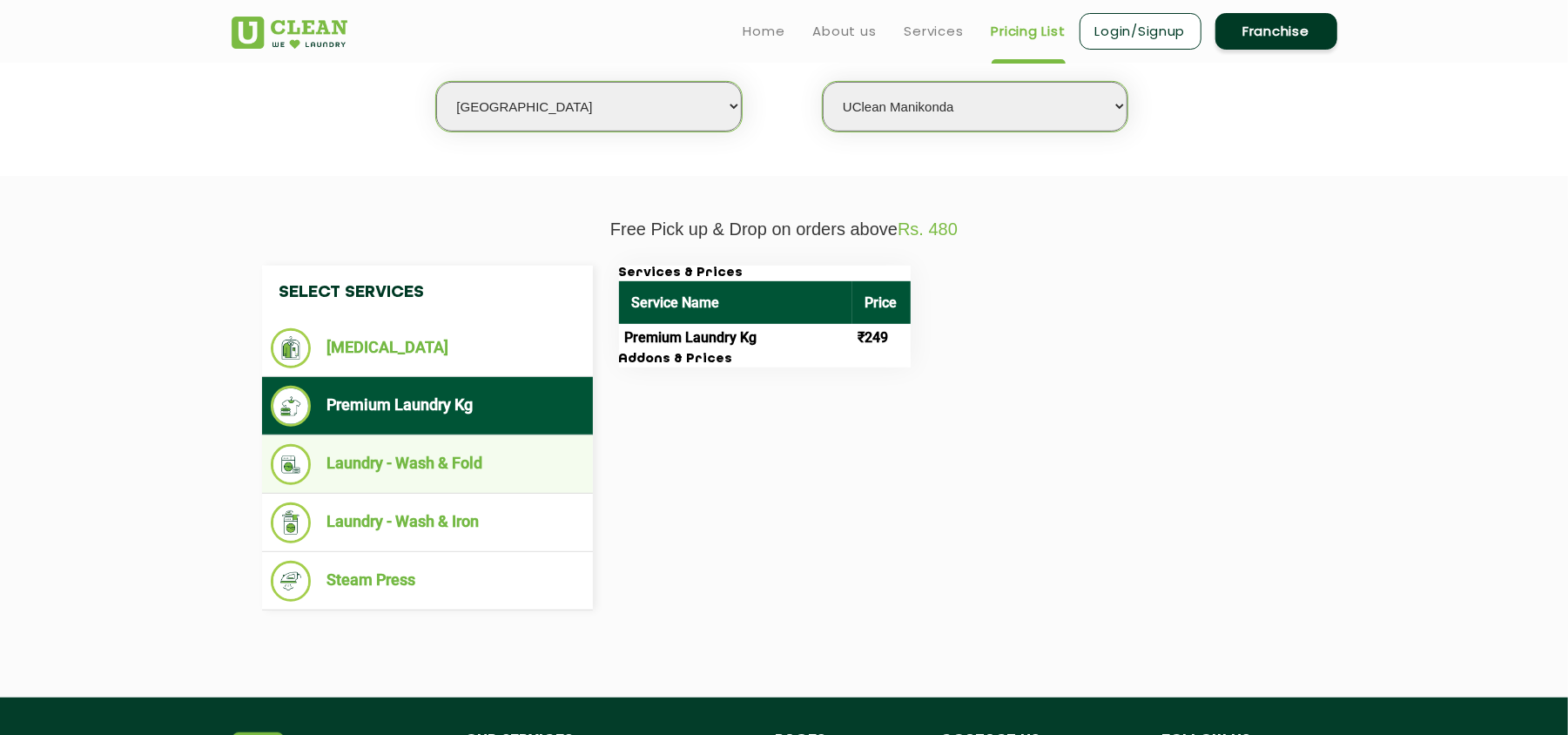
click at [471, 474] on li "Laundry - Wash & Fold" at bounding box center [427, 464] width 314 height 41
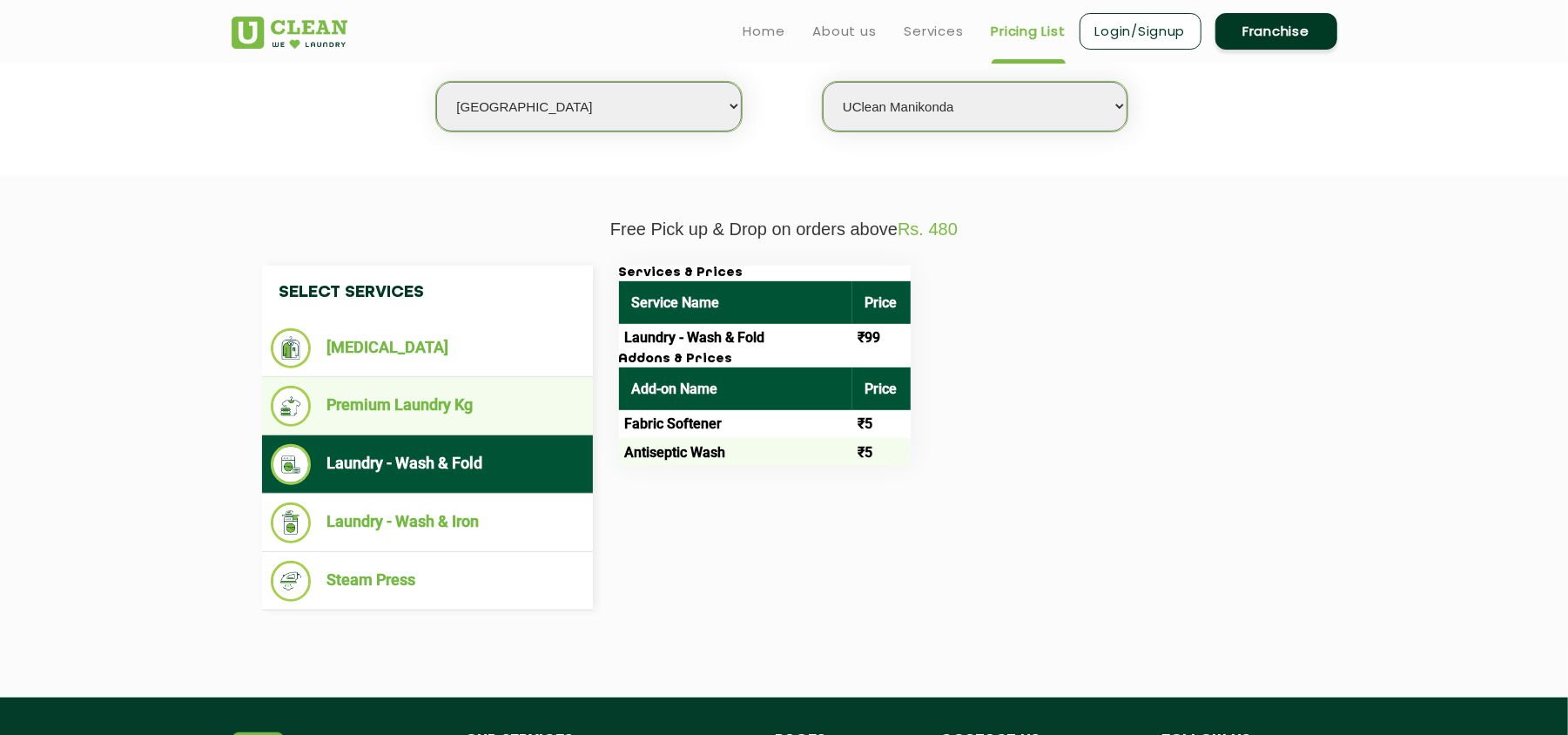
click at [465, 420] on li "Premium Laundry Kg" at bounding box center [427, 406] width 314 height 41
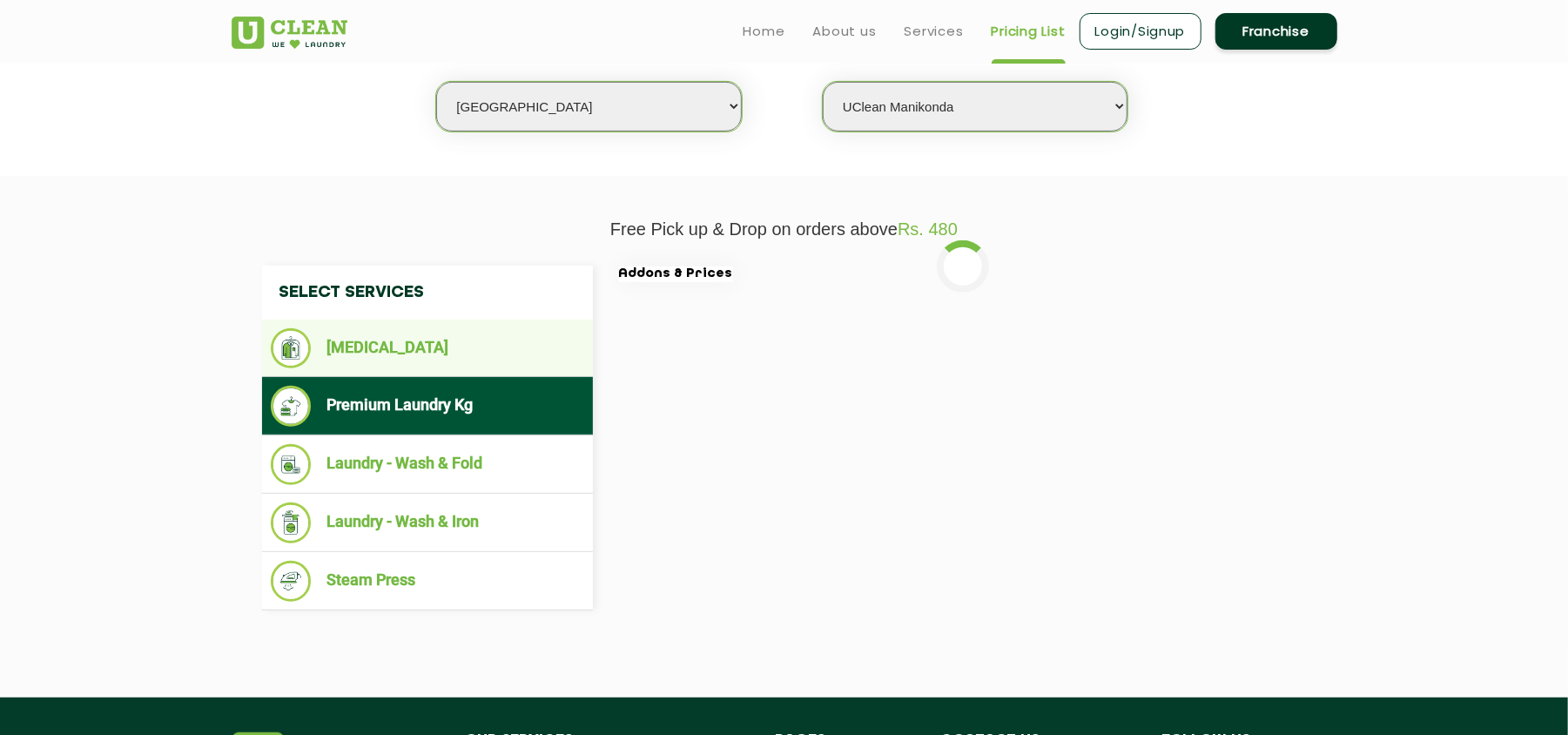
click at [460, 361] on li "[MEDICAL_DATA]" at bounding box center [427, 348] width 314 height 40
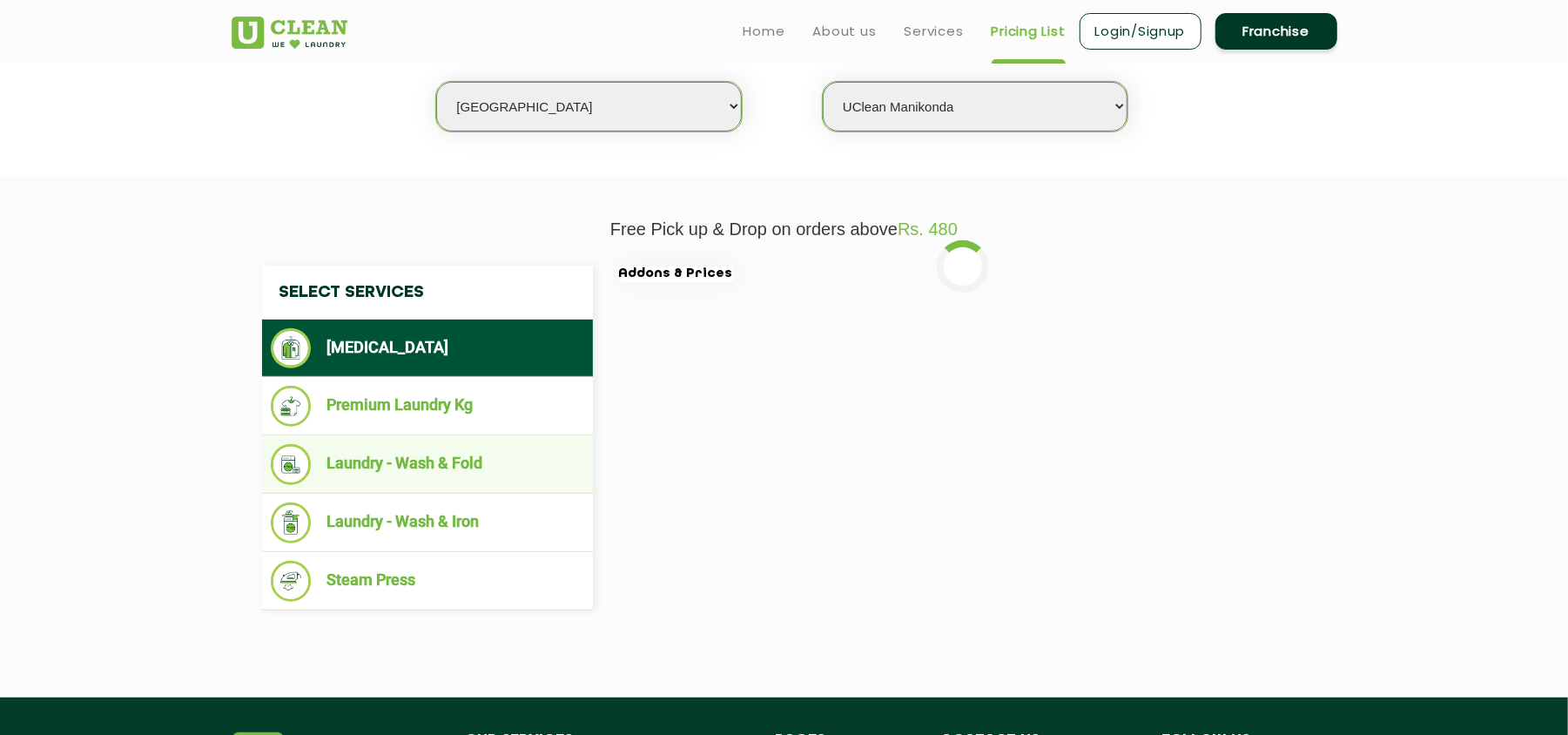
click at [472, 458] on li "Laundry - Wash & Fold" at bounding box center [427, 464] width 314 height 41
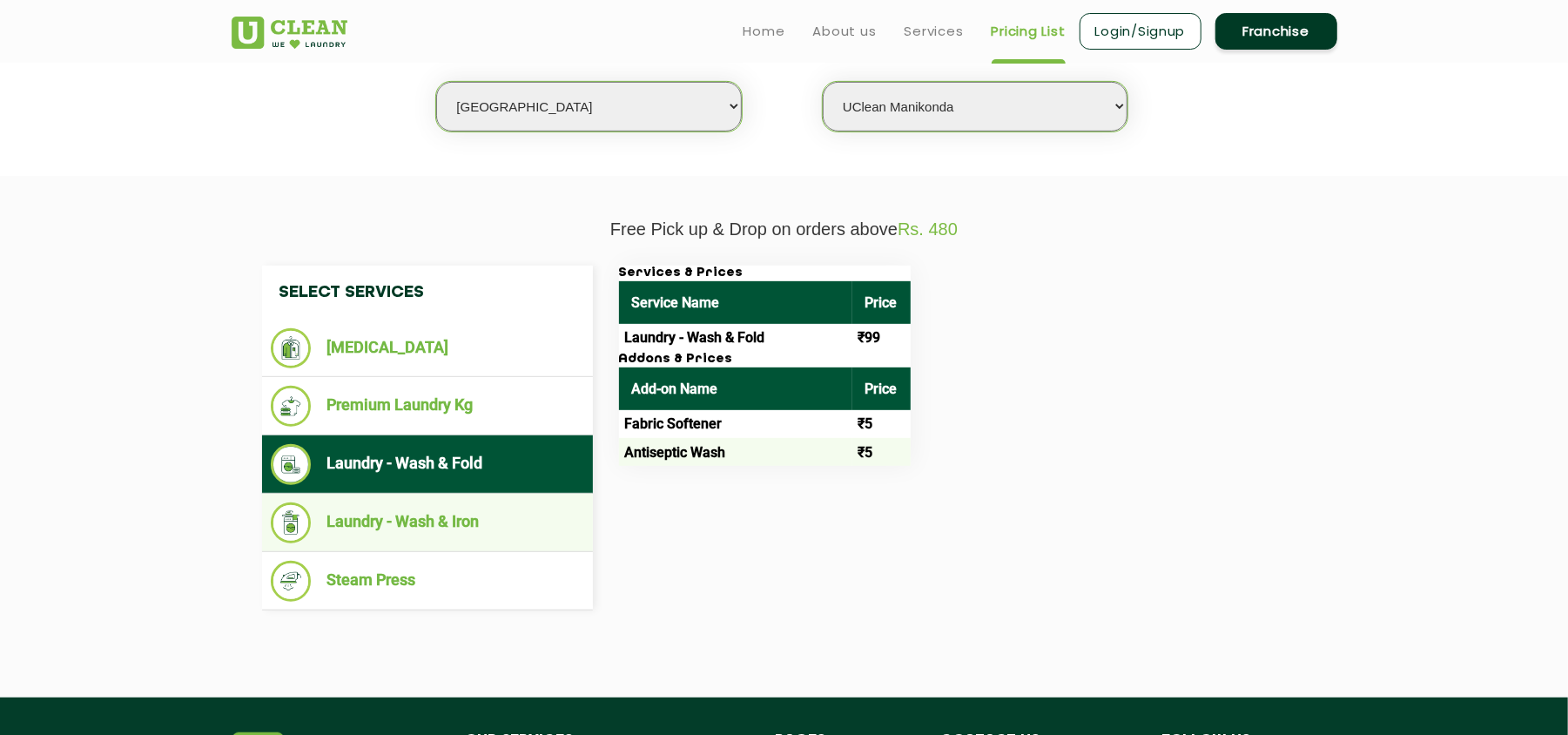
click at [479, 524] on li "Laundry - Wash & Iron" at bounding box center [427, 523] width 314 height 41
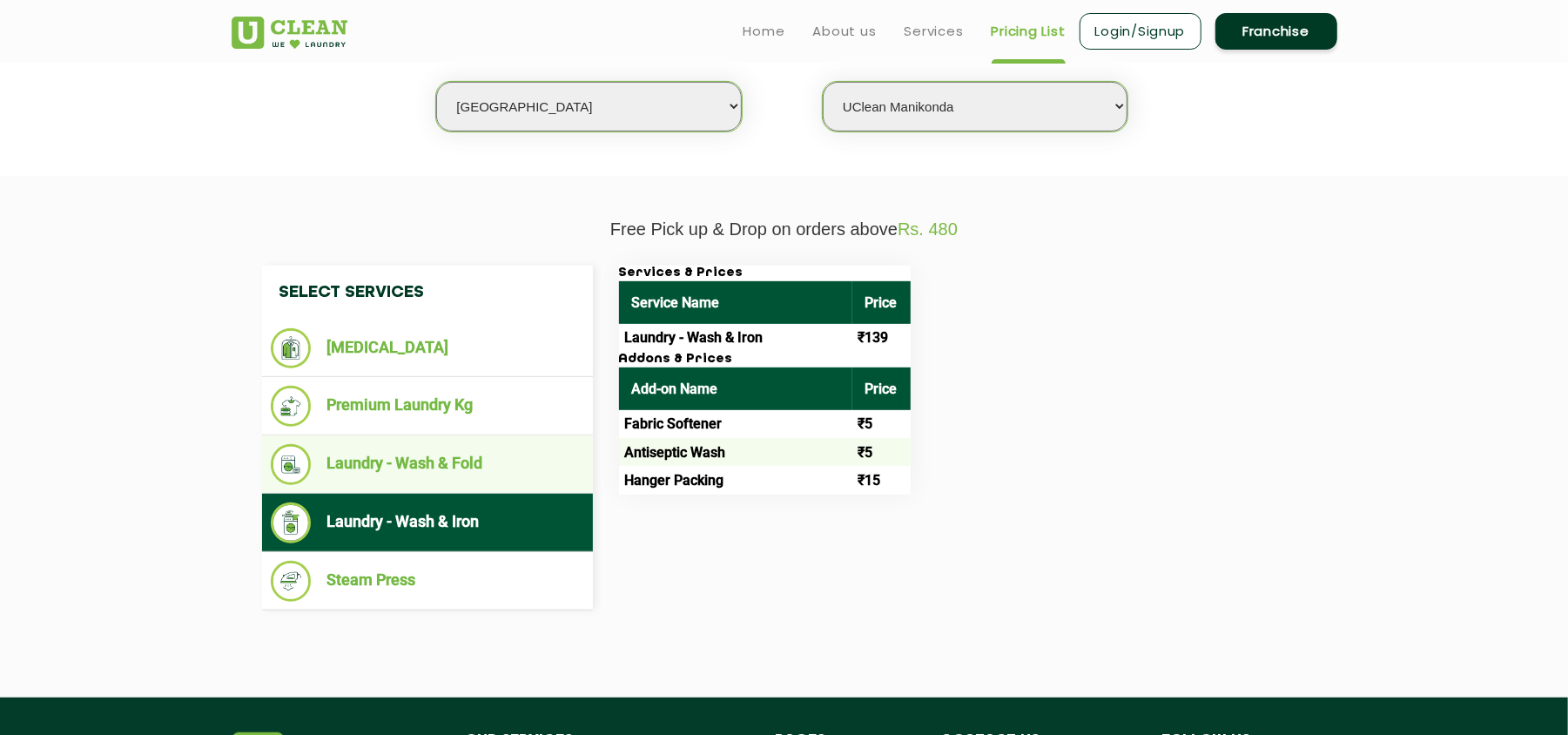
click at [486, 455] on li "Laundry - Wash & Fold" at bounding box center [427, 464] width 314 height 41
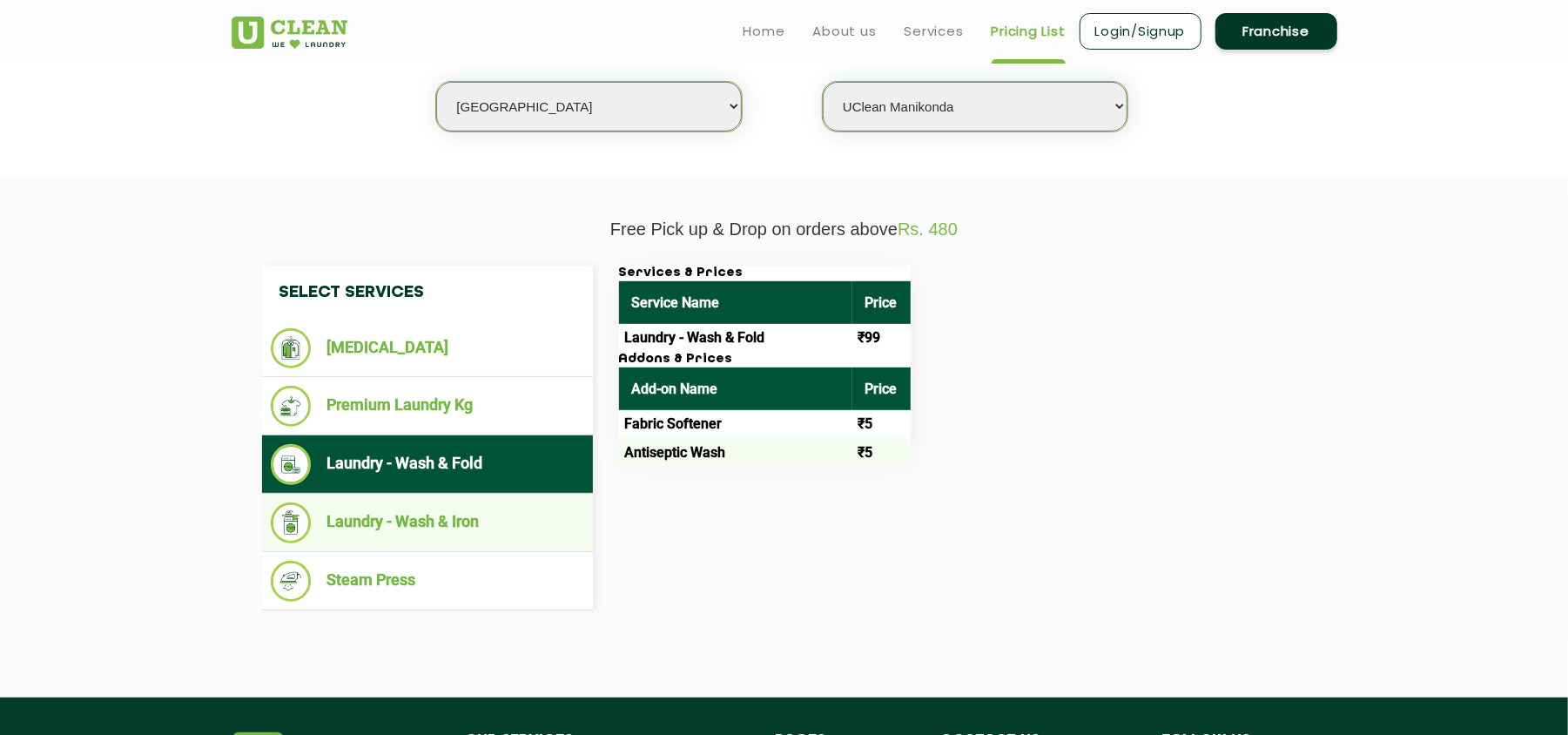
click at [488, 509] on li "Laundry - Wash & Iron" at bounding box center [427, 523] width 314 height 41
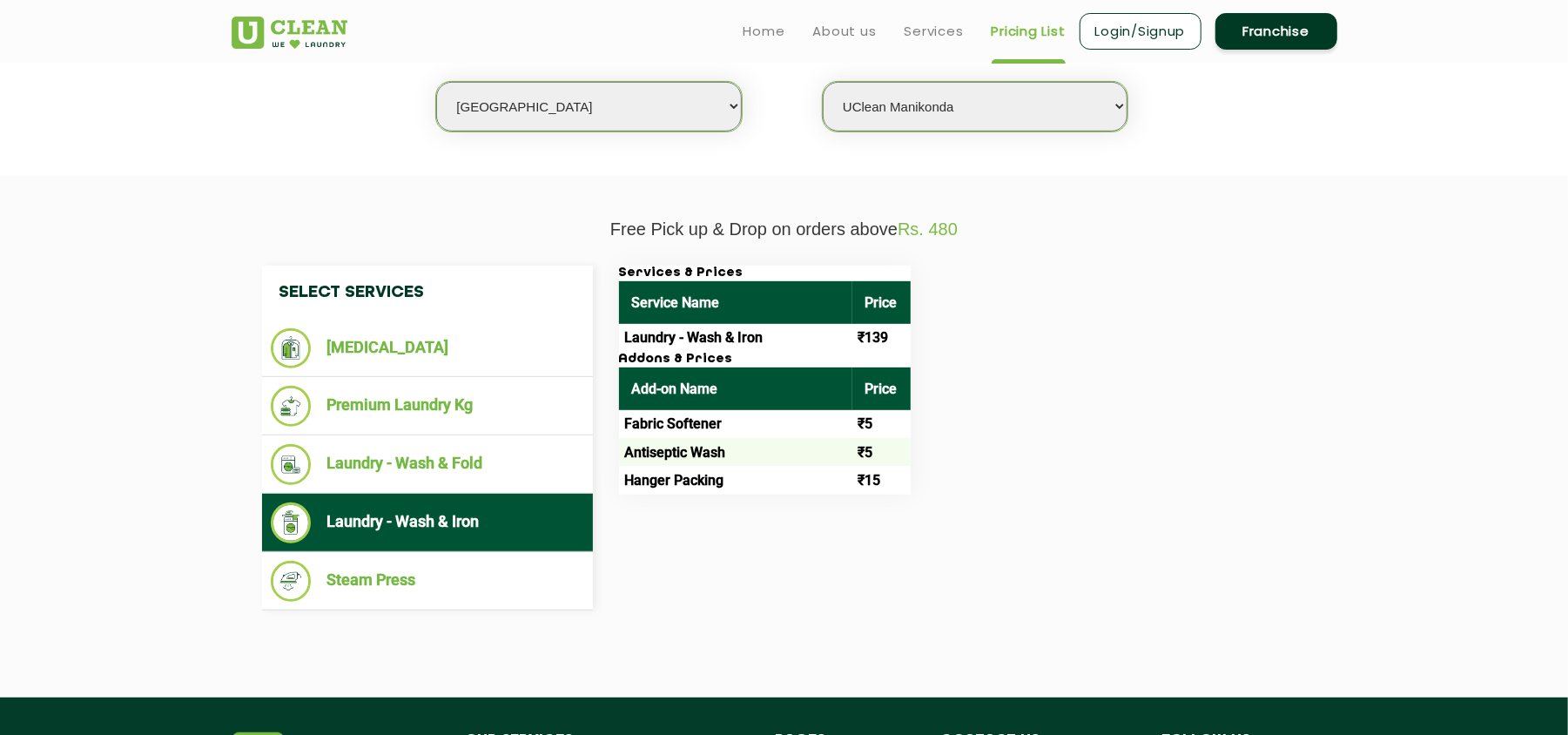
click at [520, 109] on select "Select city [GEOGRAPHIC_DATA] [GEOGRAPHIC_DATA] [GEOGRAPHIC_DATA] [GEOGRAPHIC_D…" at bounding box center [589, 107] width 305 height 50
select select "65"
click at [437, 82] on select "Select city [GEOGRAPHIC_DATA] [GEOGRAPHIC_DATA] [GEOGRAPHIC_DATA] [GEOGRAPHIC_D…" at bounding box center [589, 107] width 305 height 50
select select "0"
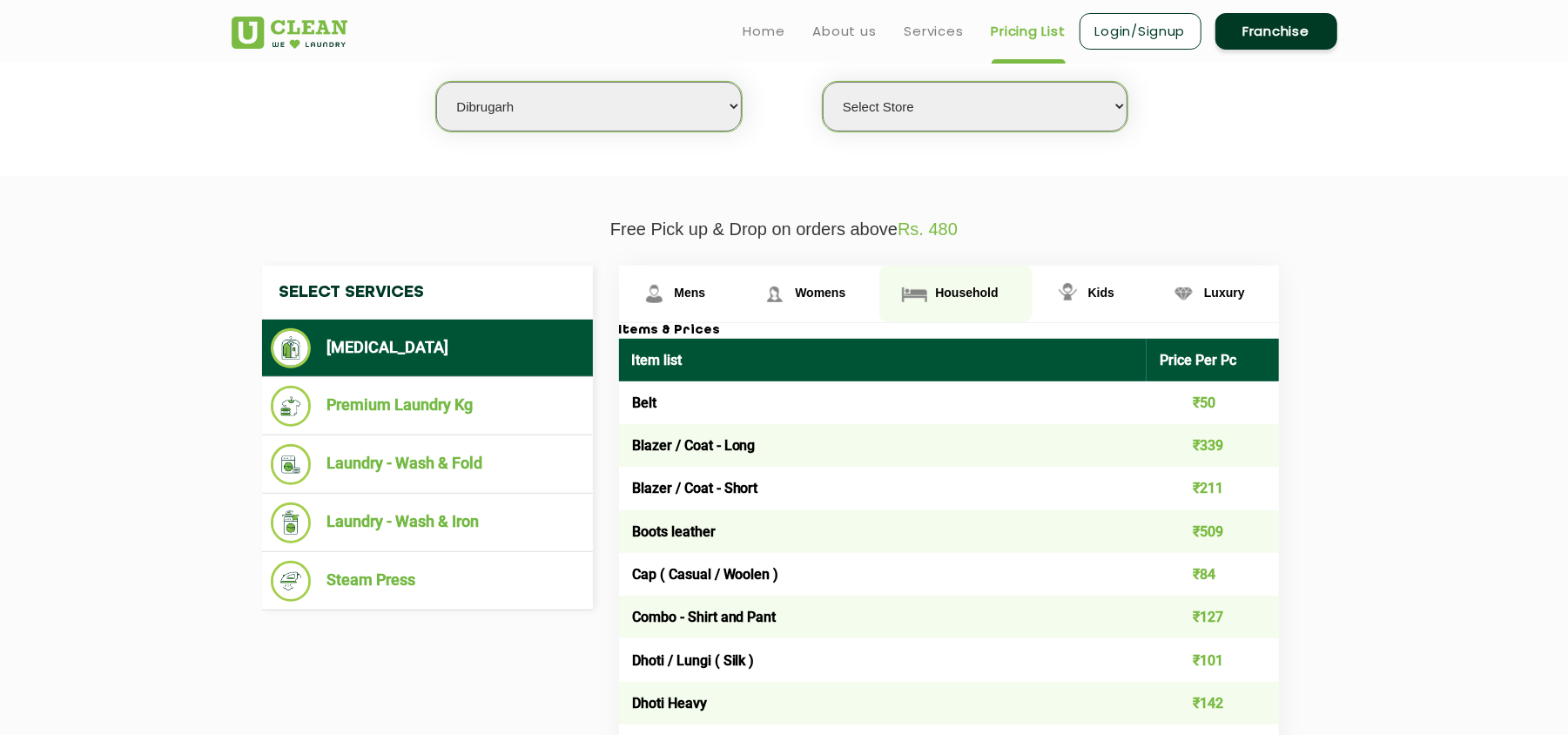
click at [948, 287] on span "Household" at bounding box center [966, 293] width 63 height 14
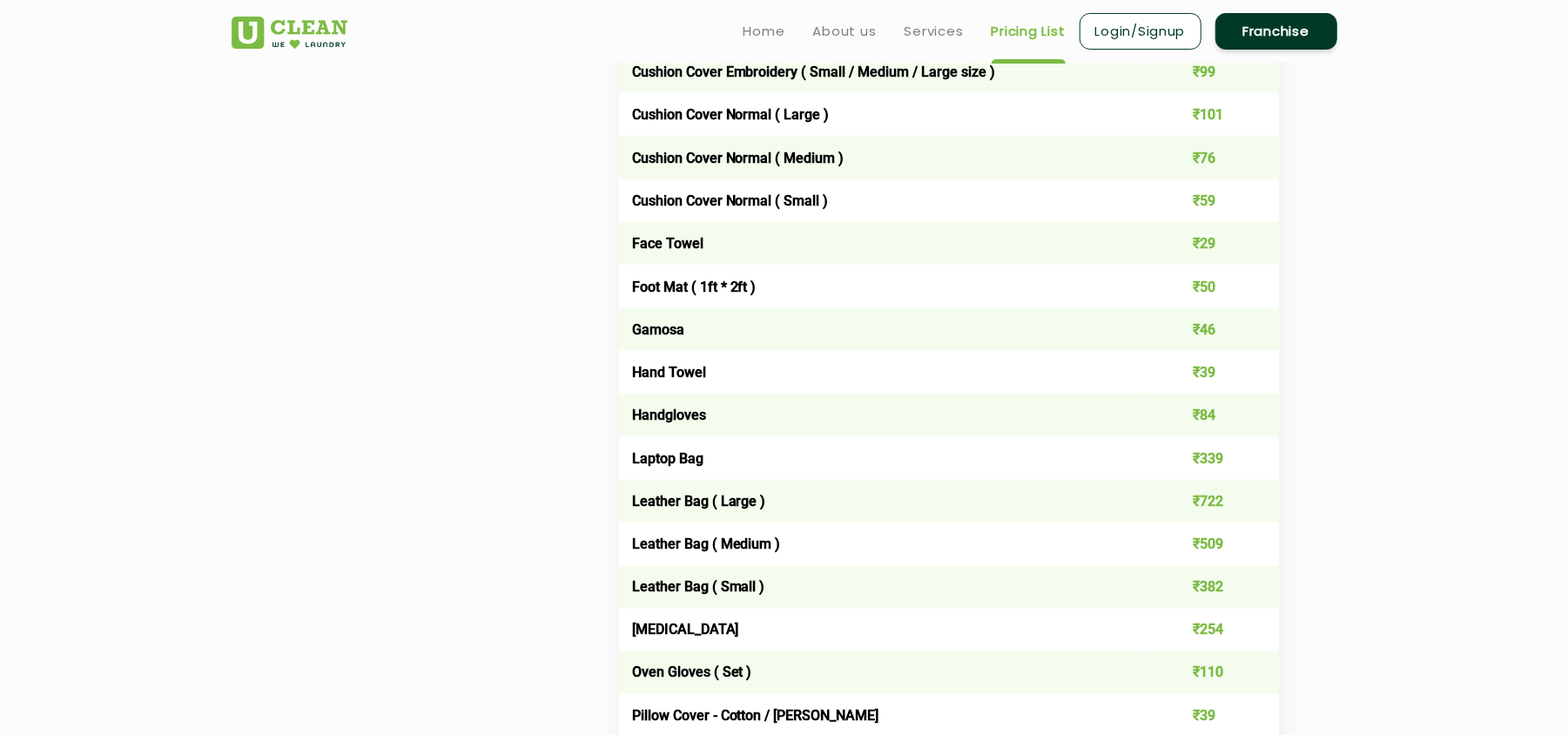
scroll to position [0, 0]
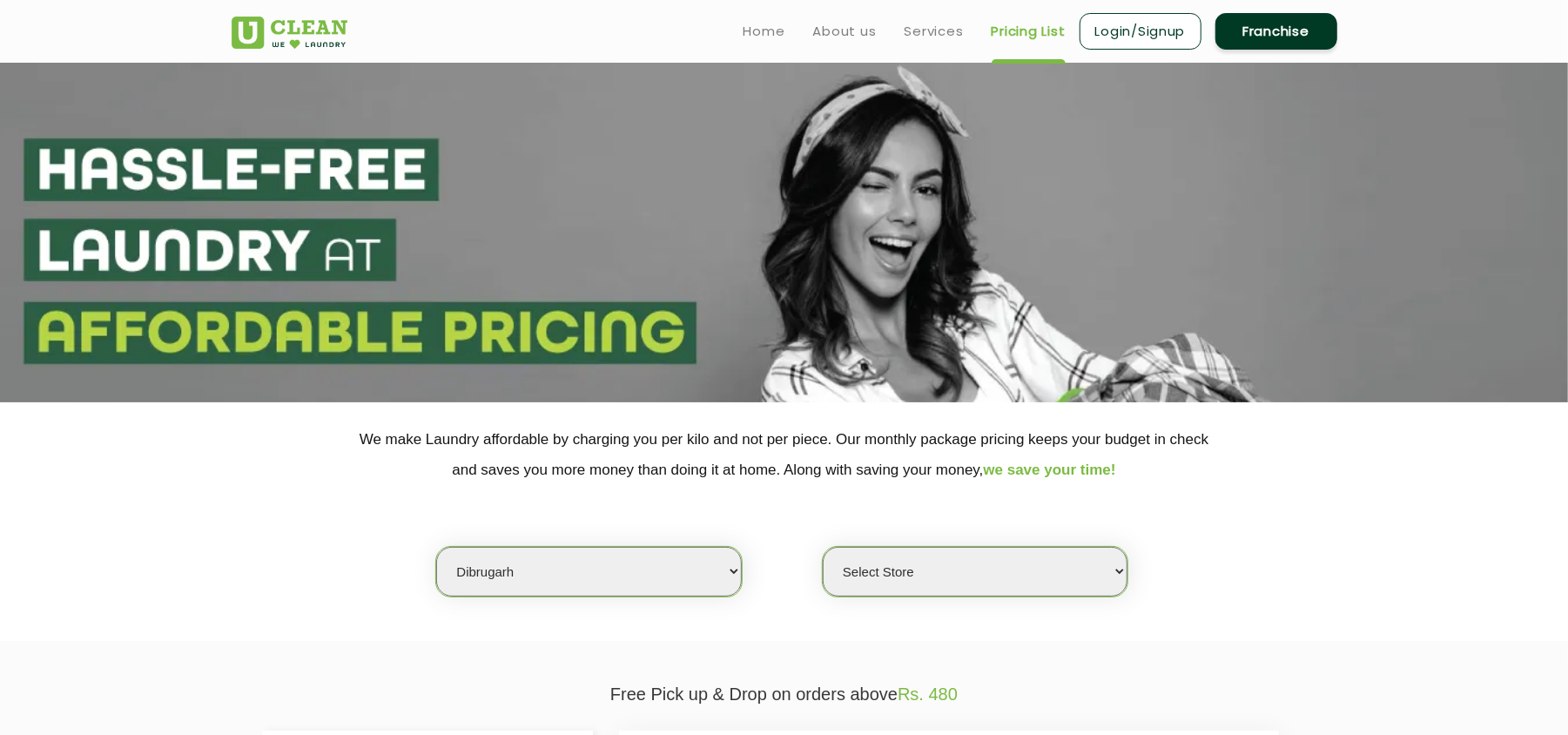
click at [561, 575] on select "Select city [GEOGRAPHIC_DATA] [GEOGRAPHIC_DATA] [GEOGRAPHIC_DATA] [GEOGRAPHIC_D…" at bounding box center [589, 572] width 305 height 50
click at [398, 555] on div "Select city [GEOGRAPHIC_DATA] [GEOGRAPHIC_DATA] [GEOGRAPHIC_DATA] [GEOGRAPHIC_D…" at bounding box center [784, 541] width 1132 height 112
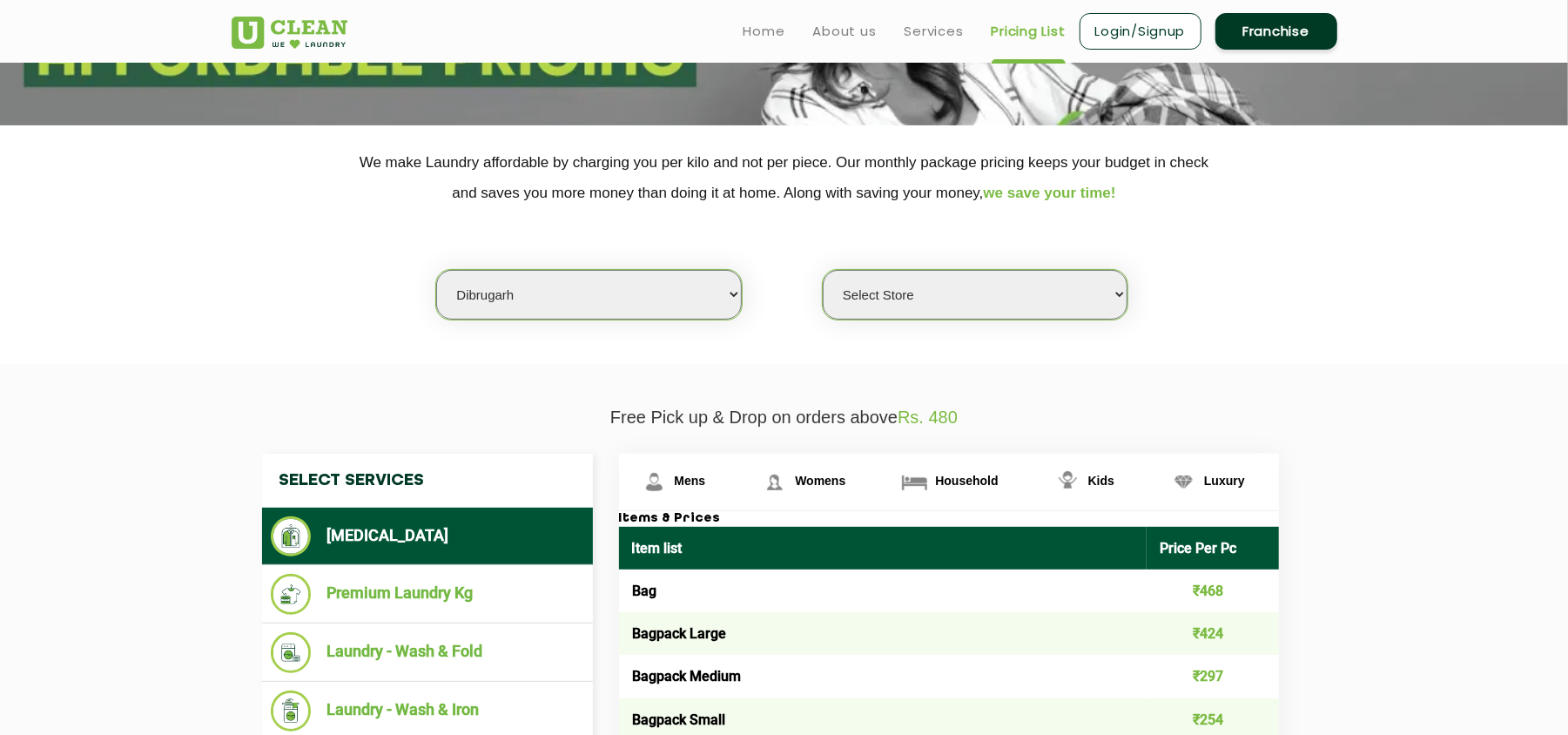
scroll to position [270, 0]
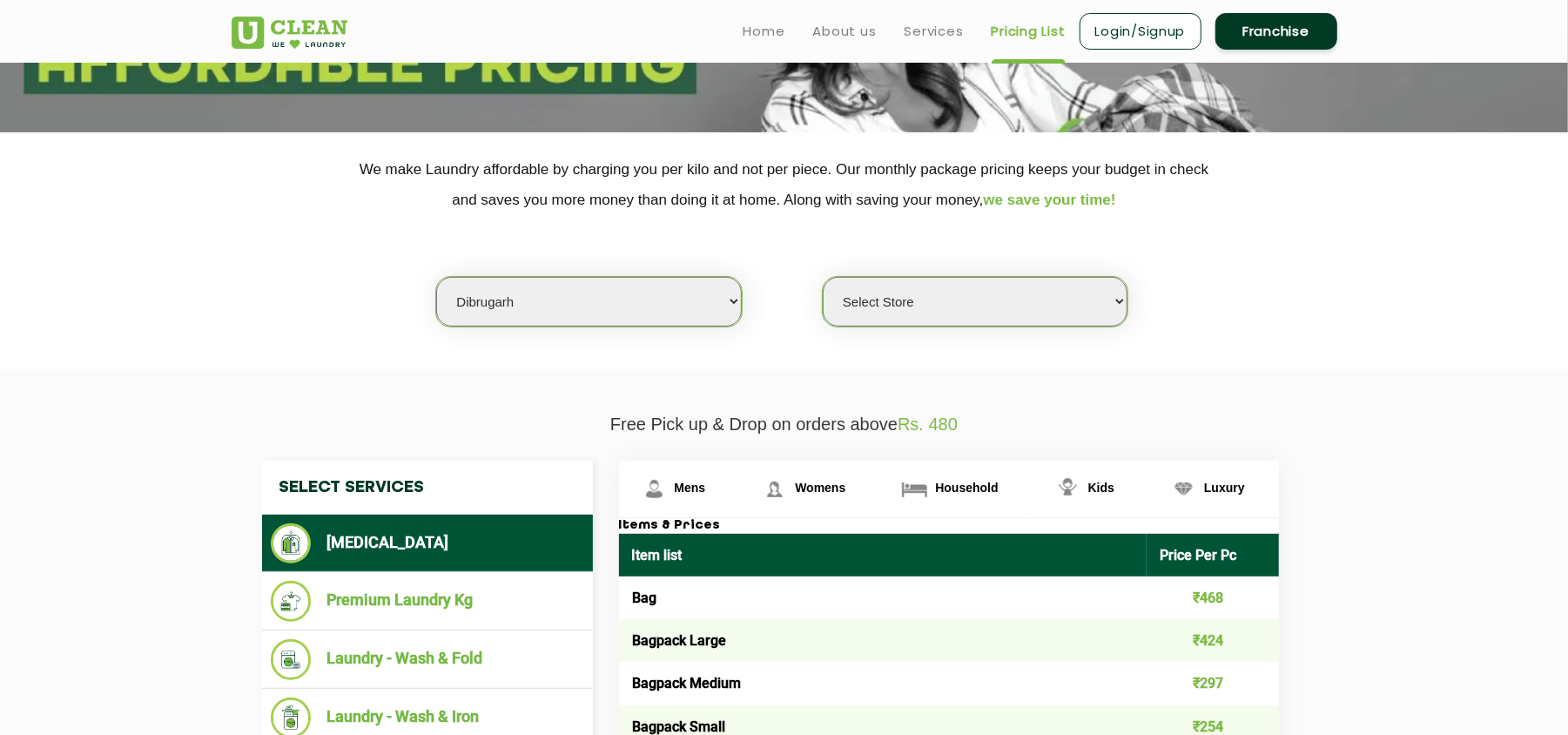
click at [520, 305] on select "Select city [GEOGRAPHIC_DATA] [GEOGRAPHIC_DATA] [GEOGRAPHIC_DATA] [GEOGRAPHIC_D…" at bounding box center [589, 302] width 305 height 50
select select "18"
click at [437, 277] on select "Select city [GEOGRAPHIC_DATA] [GEOGRAPHIC_DATA] [GEOGRAPHIC_DATA] [GEOGRAPHIC_D…" at bounding box center [589, 302] width 305 height 50
select select "0"
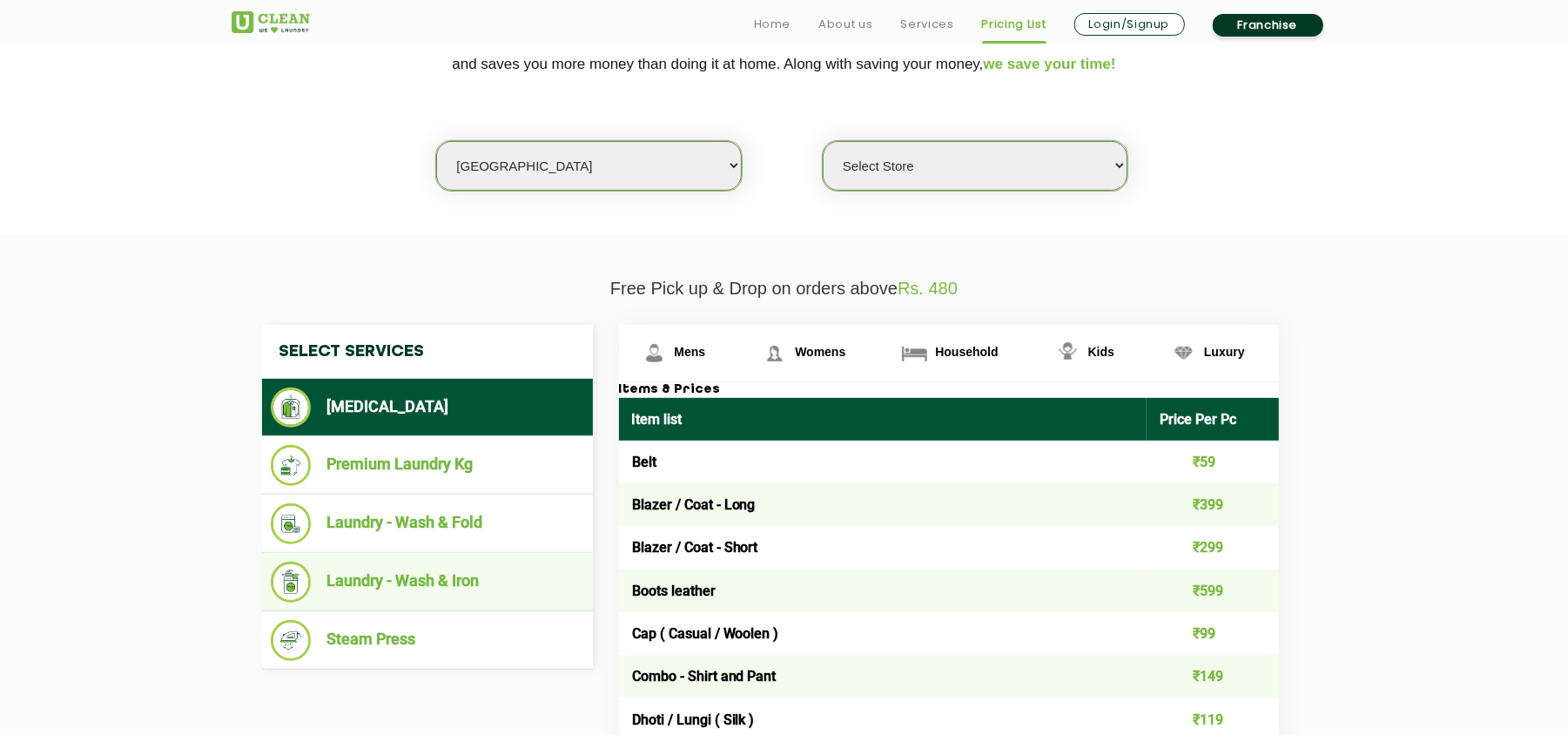
scroll to position [416, 0]
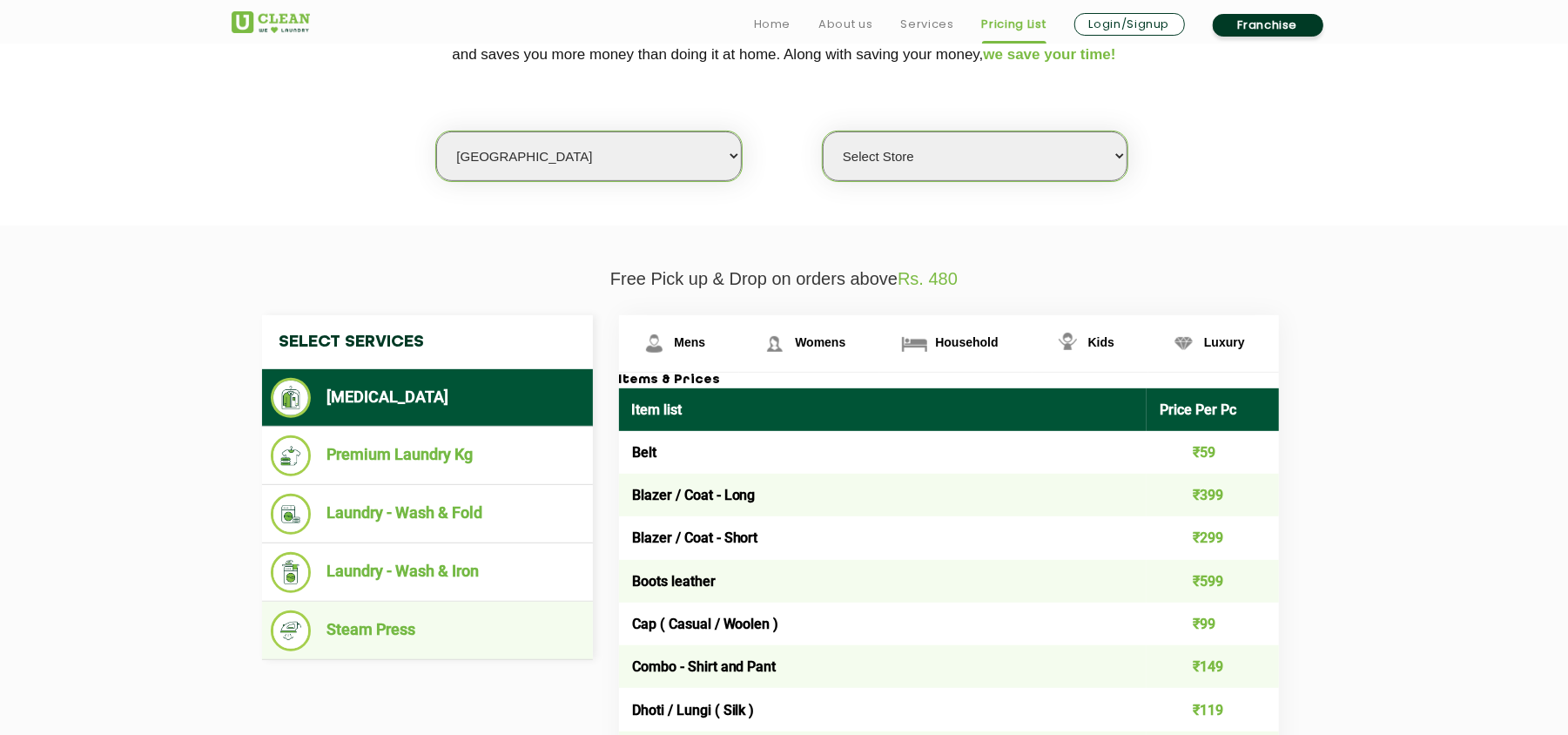
click at [415, 616] on li "Steam Press" at bounding box center [427, 632] width 314 height 41
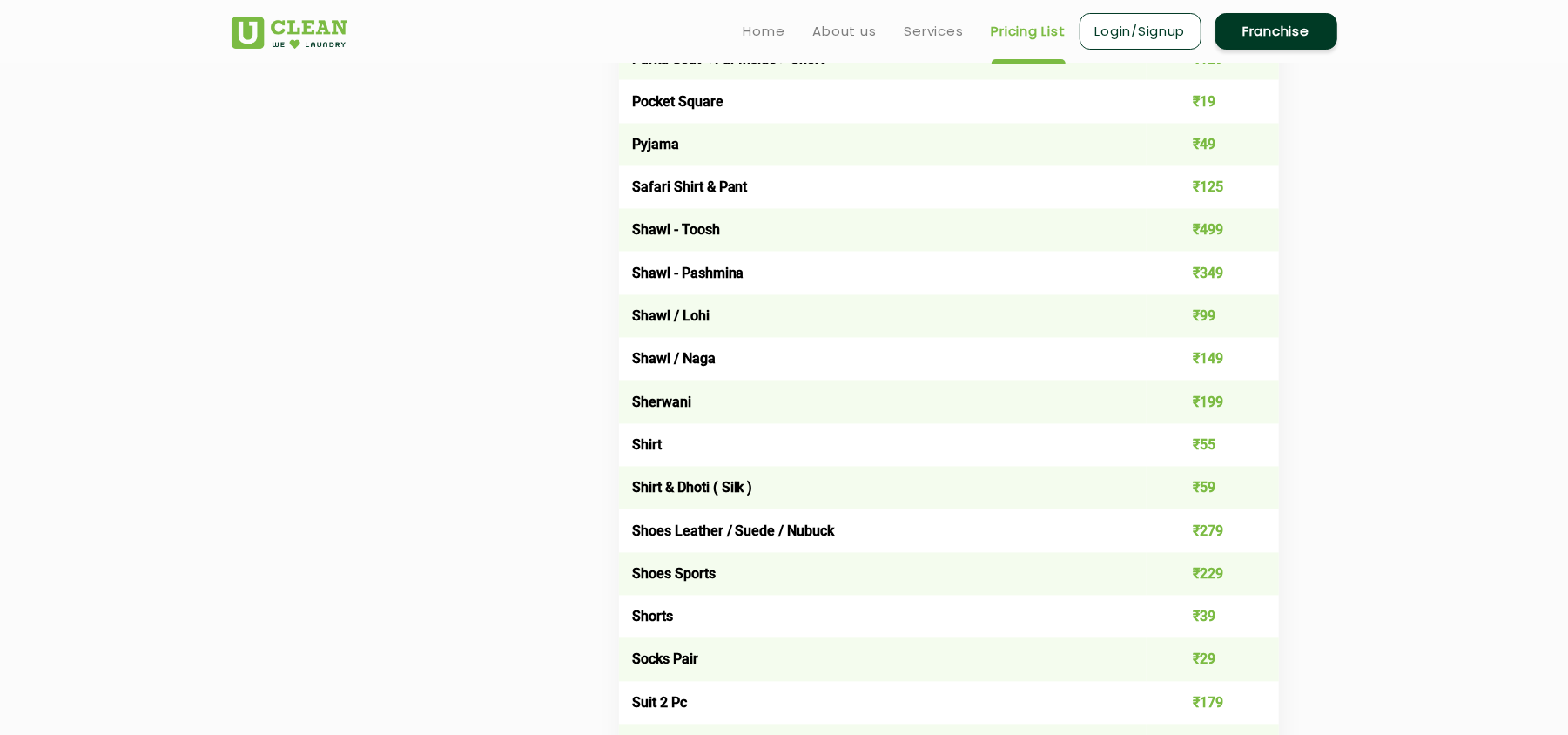
scroll to position [2214, 0]
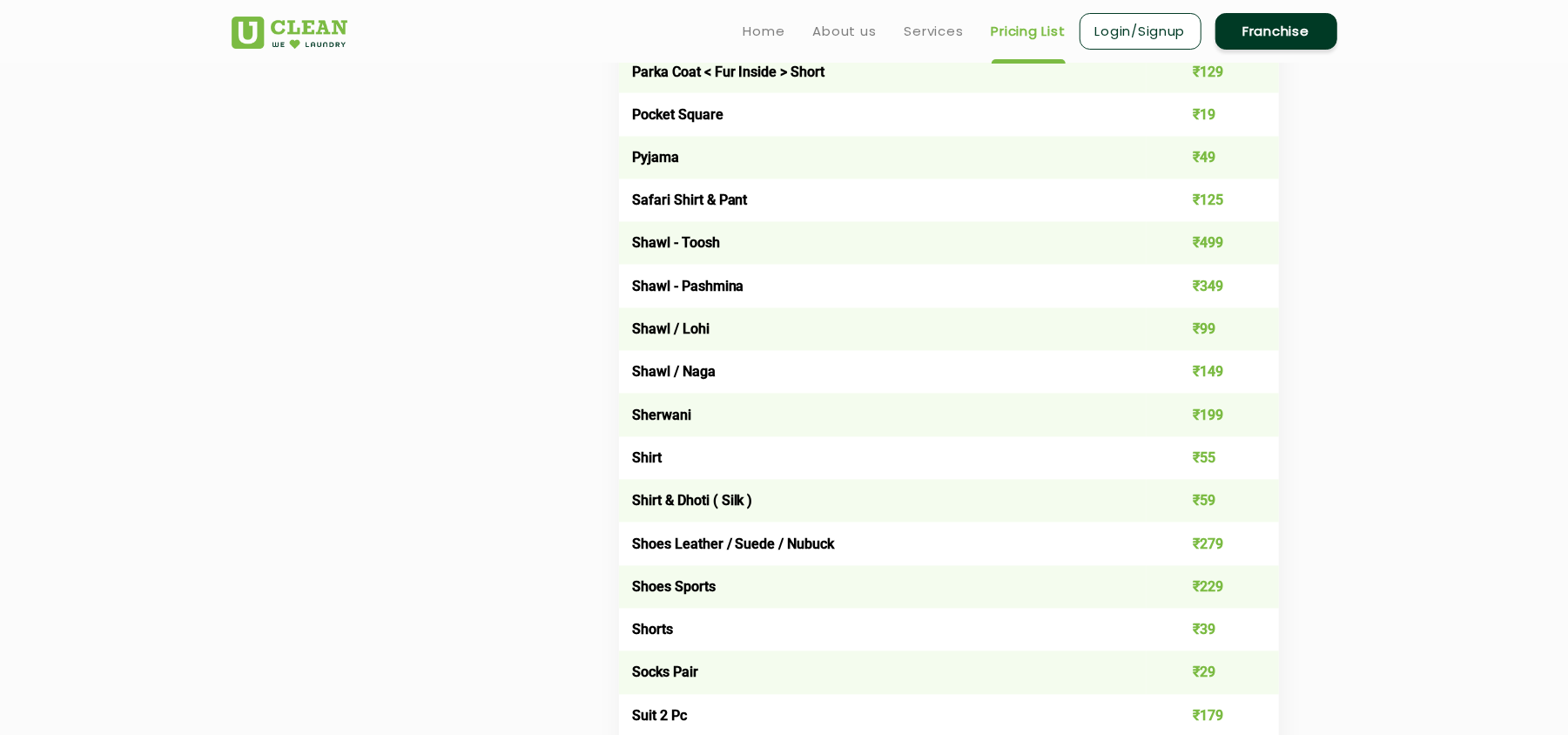
click at [733, 438] on td "Shirt" at bounding box center [883, 459] width 529 height 42
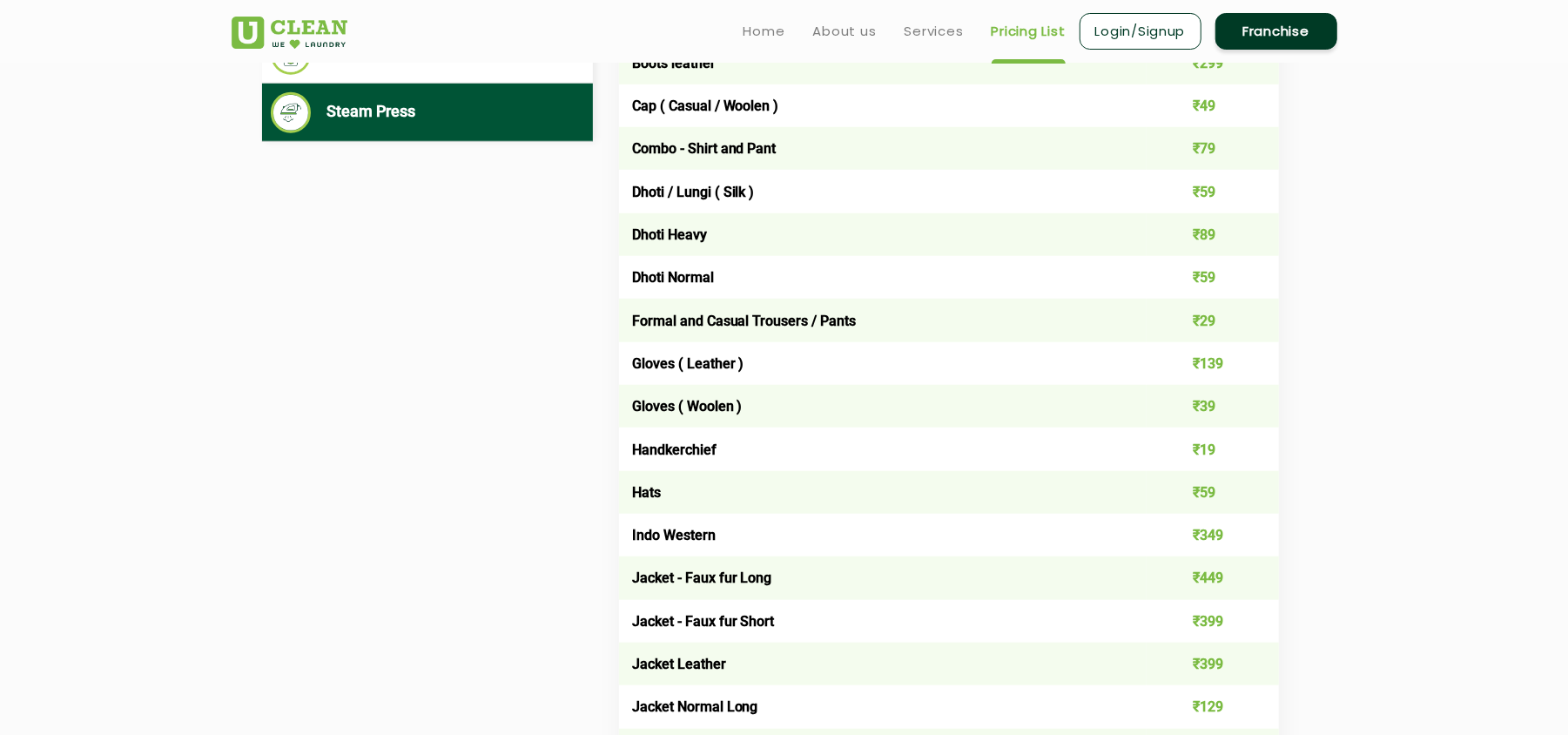
scroll to position [0, 0]
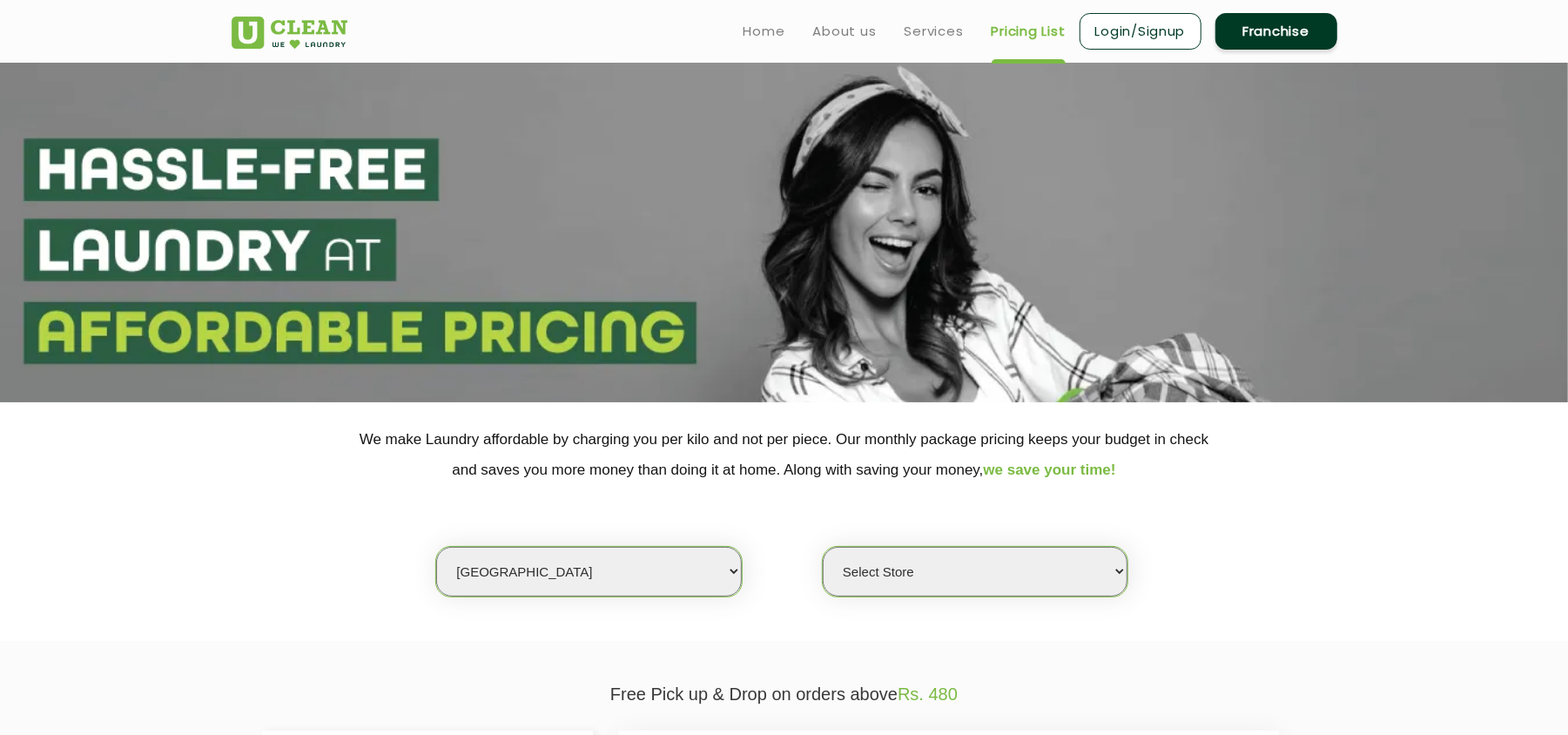
click at [1473, 516] on section "We make Laundry affordable by charging you per kilo and not per piece. Our mont…" at bounding box center [784, 522] width 1568 height 239
click at [544, 561] on select "Select city [GEOGRAPHIC_DATA] [GEOGRAPHIC_DATA] [GEOGRAPHIC_DATA] [GEOGRAPHIC_D…" at bounding box center [589, 572] width 305 height 50
click at [377, 561] on div "Select city [GEOGRAPHIC_DATA] [GEOGRAPHIC_DATA] [GEOGRAPHIC_DATA] [GEOGRAPHIC_D…" at bounding box center [784, 541] width 1132 height 112
click at [537, 566] on select "Select city [GEOGRAPHIC_DATA] [GEOGRAPHIC_DATA] [GEOGRAPHIC_DATA] [GEOGRAPHIC_D…" at bounding box center [589, 572] width 305 height 50
click at [522, 566] on select "Select city [GEOGRAPHIC_DATA] [GEOGRAPHIC_DATA] [GEOGRAPHIC_DATA] [GEOGRAPHIC_D…" at bounding box center [589, 572] width 305 height 50
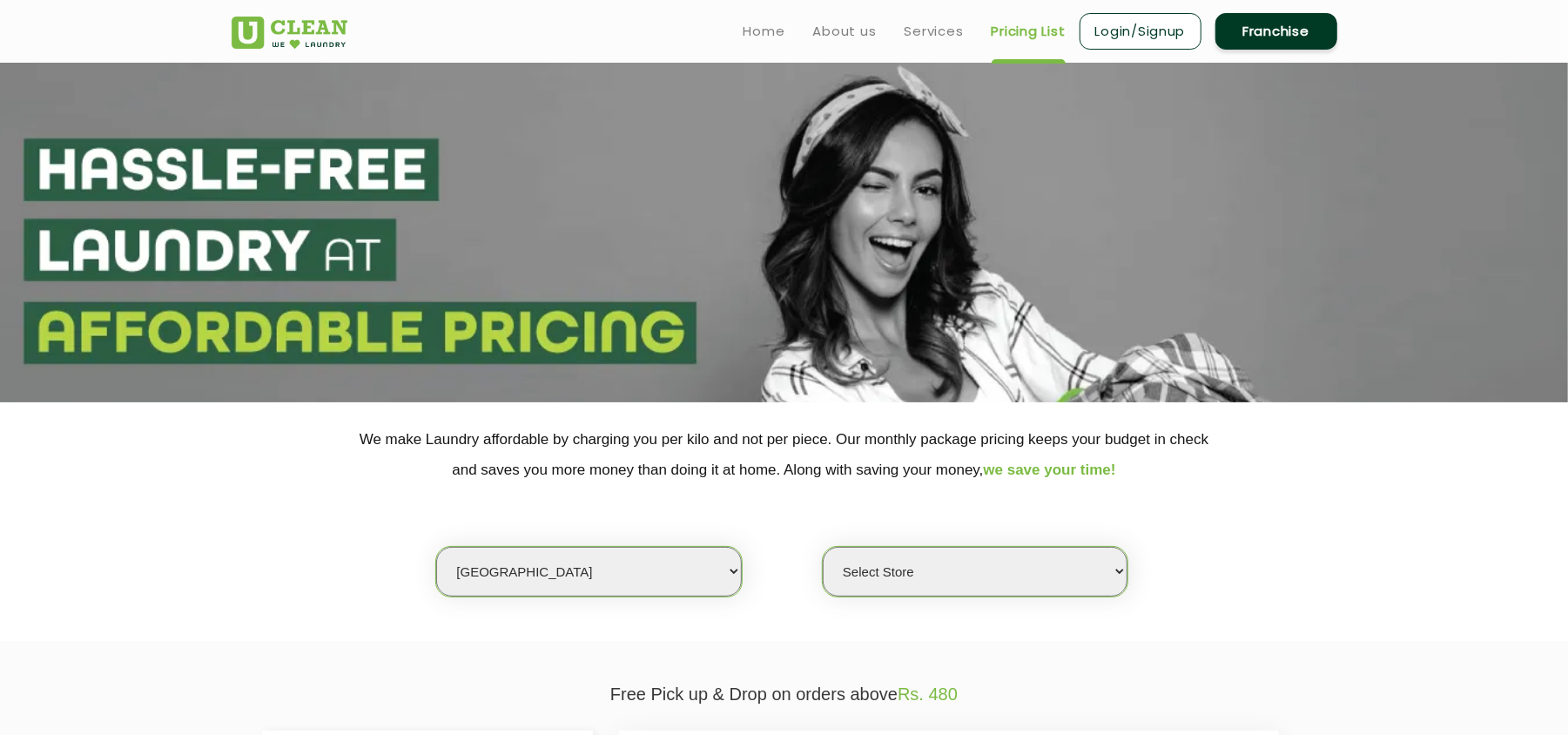
click at [398, 613] on section "We make Laundry affordable by charging you per kilo and not per piece. Our mont…" at bounding box center [784, 522] width 1568 height 239
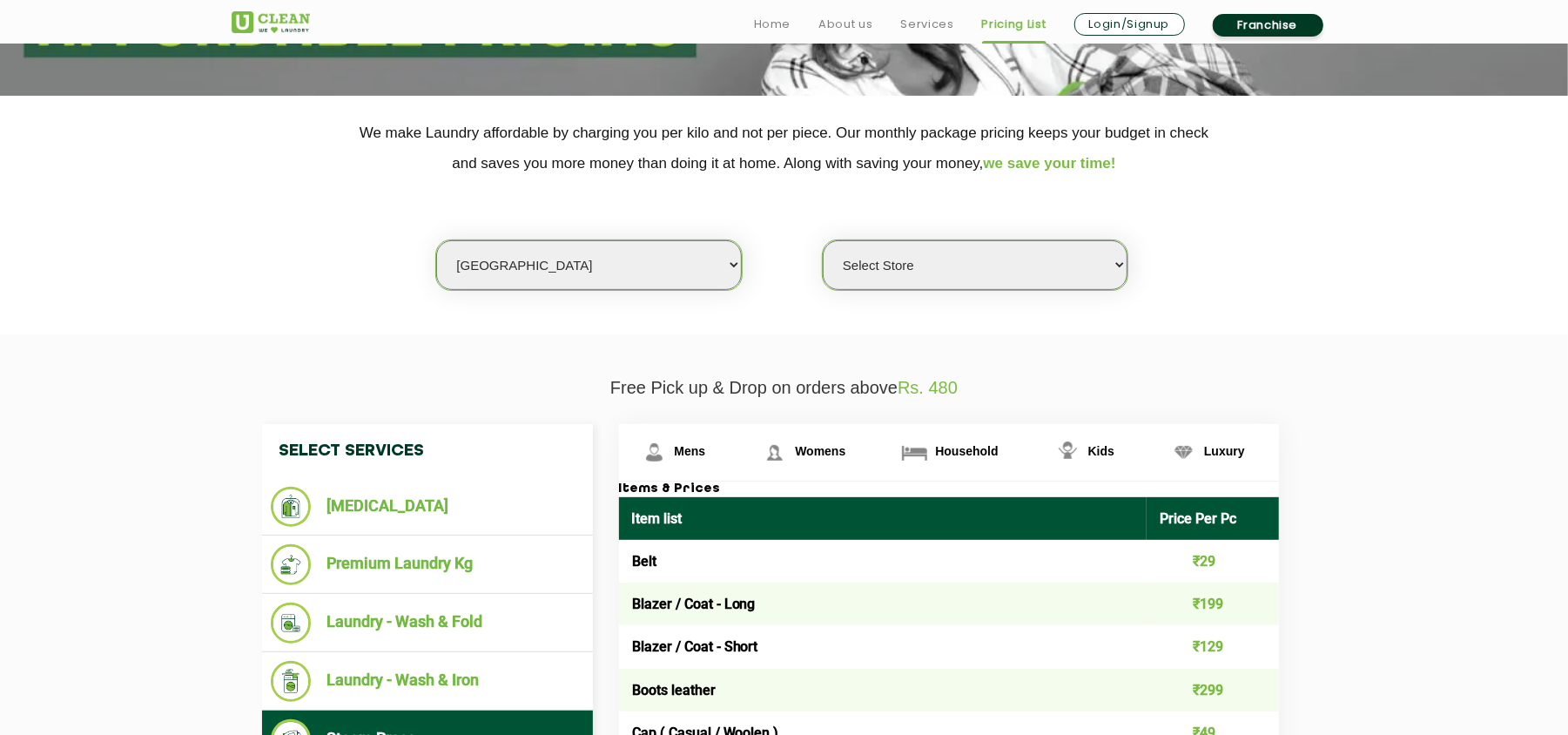
scroll to position [334, 0]
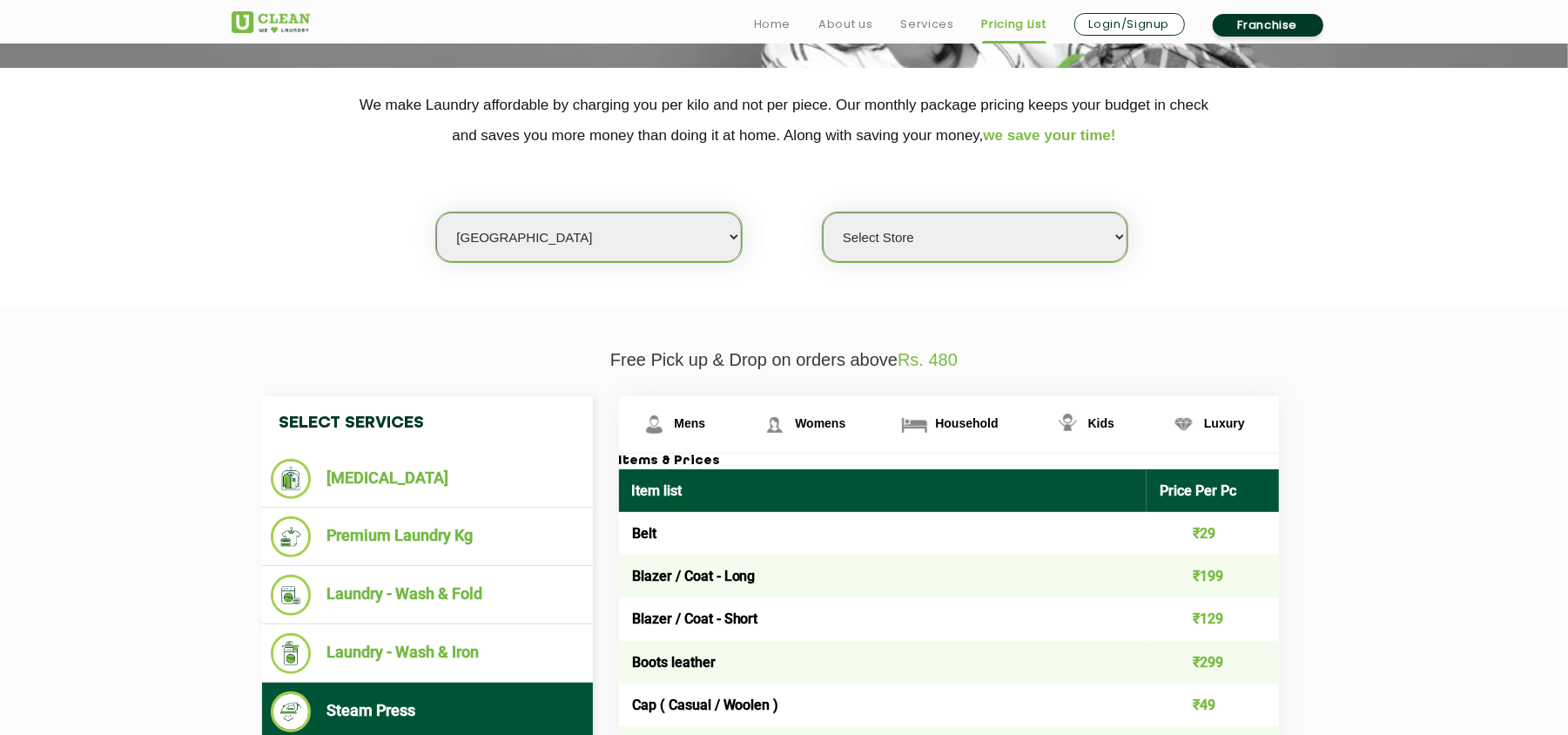
click at [522, 221] on select "Select city [GEOGRAPHIC_DATA] [GEOGRAPHIC_DATA] [GEOGRAPHIC_DATA] [GEOGRAPHIC_D…" at bounding box center [589, 237] width 305 height 50
select select "28"
click at [437, 212] on select "Select city [GEOGRAPHIC_DATA] [GEOGRAPHIC_DATA] [GEOGRAPHIC_DATA] [GEOGRAPHIC_D…" at bounding box center [589, 237] width 305 height 50
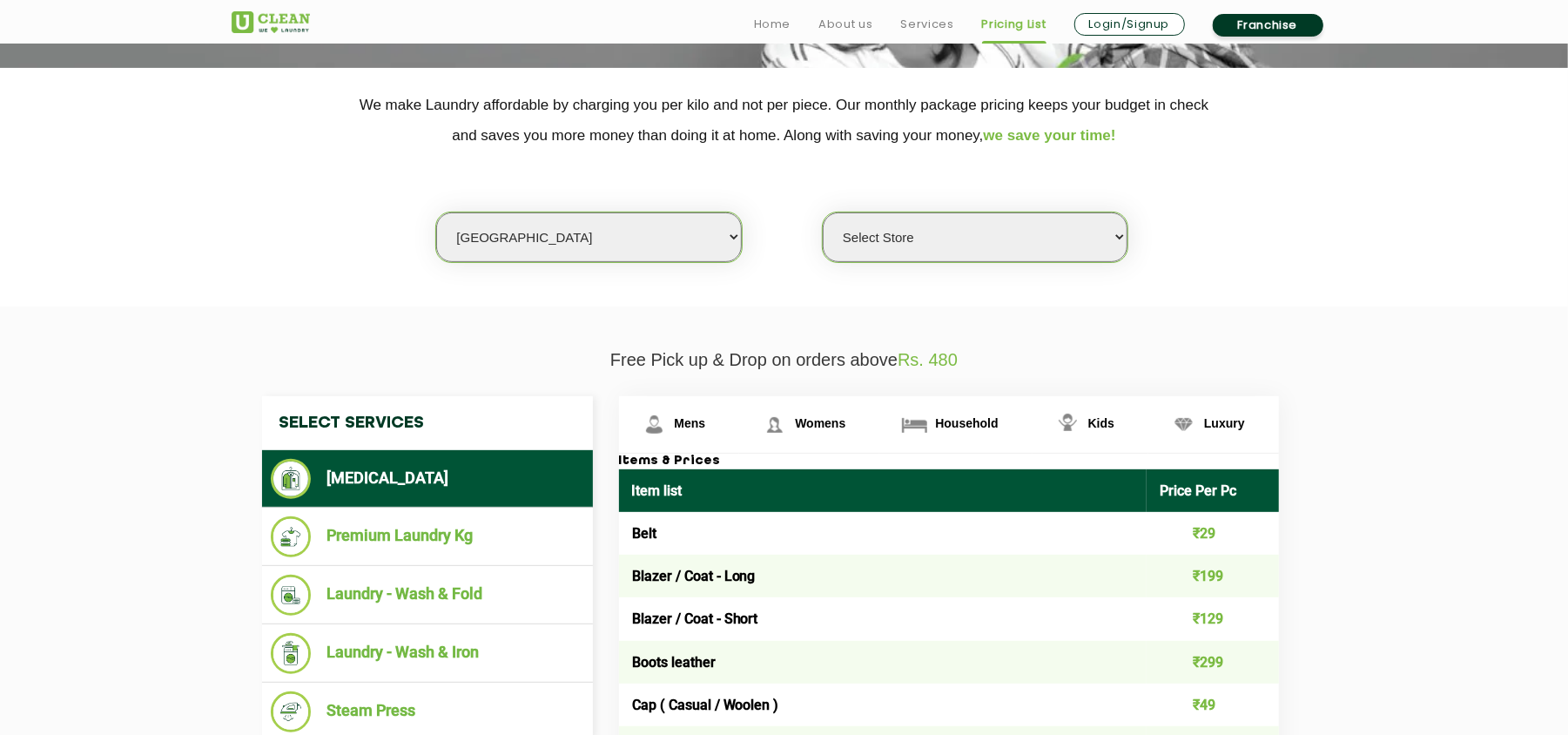
select select "0"
click at [875, 227] on select "Select Store [GEOGRAPHIC_DATA] [GEOGRAPHIC_DATA] [GEOGRAPHIC_DATA] [GEOGRAPHIC_…" at bounding box center [975, 237] width 305 height 50
click at [688, 277] on section "We make Laundry affordable by charging you per kilo and not per piece. Our mont…" at bounding box center [784, 188] width 1568 height 239
click at [969, 409] on link "Household" at bounding box center [955, 425] width 152 height 57
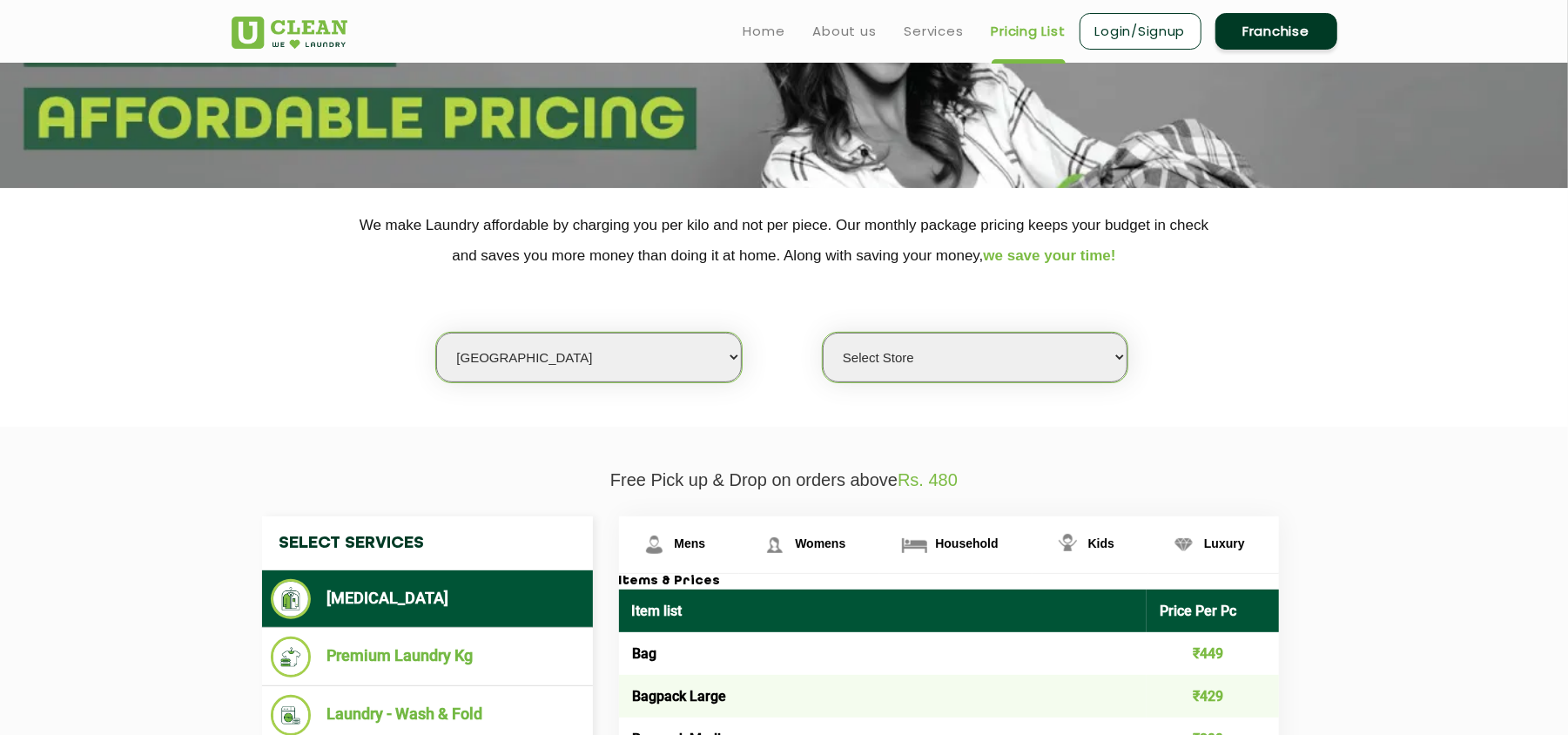
scroll to position [0, 0]
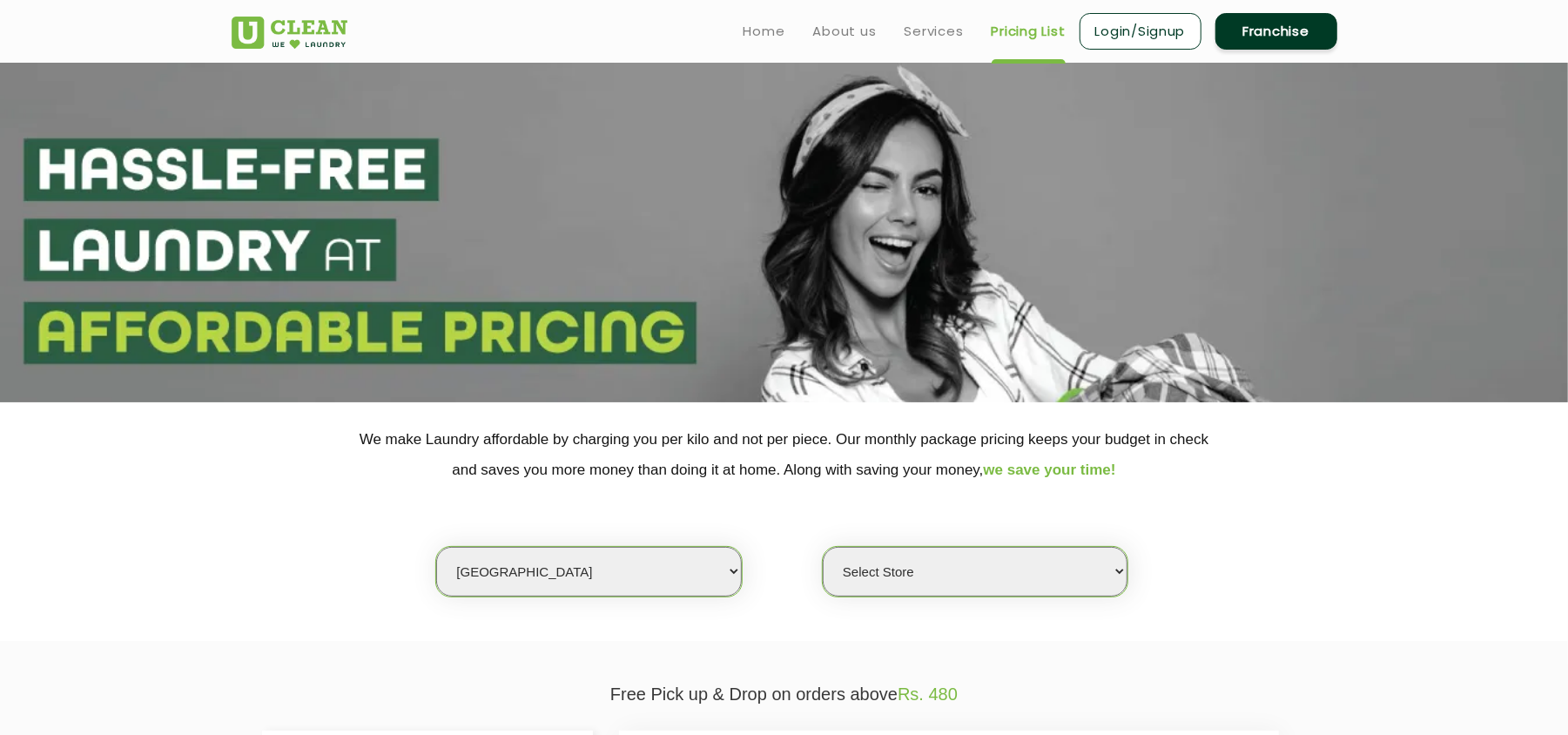
click at [1415, 499] on section "We make Laundry affordable by charging you per kilo and not per piece. Our mont…" at bounding box center [784, 522] width 1568 height 239
